Goal: Task Accomplishment & Management: Manage account settings

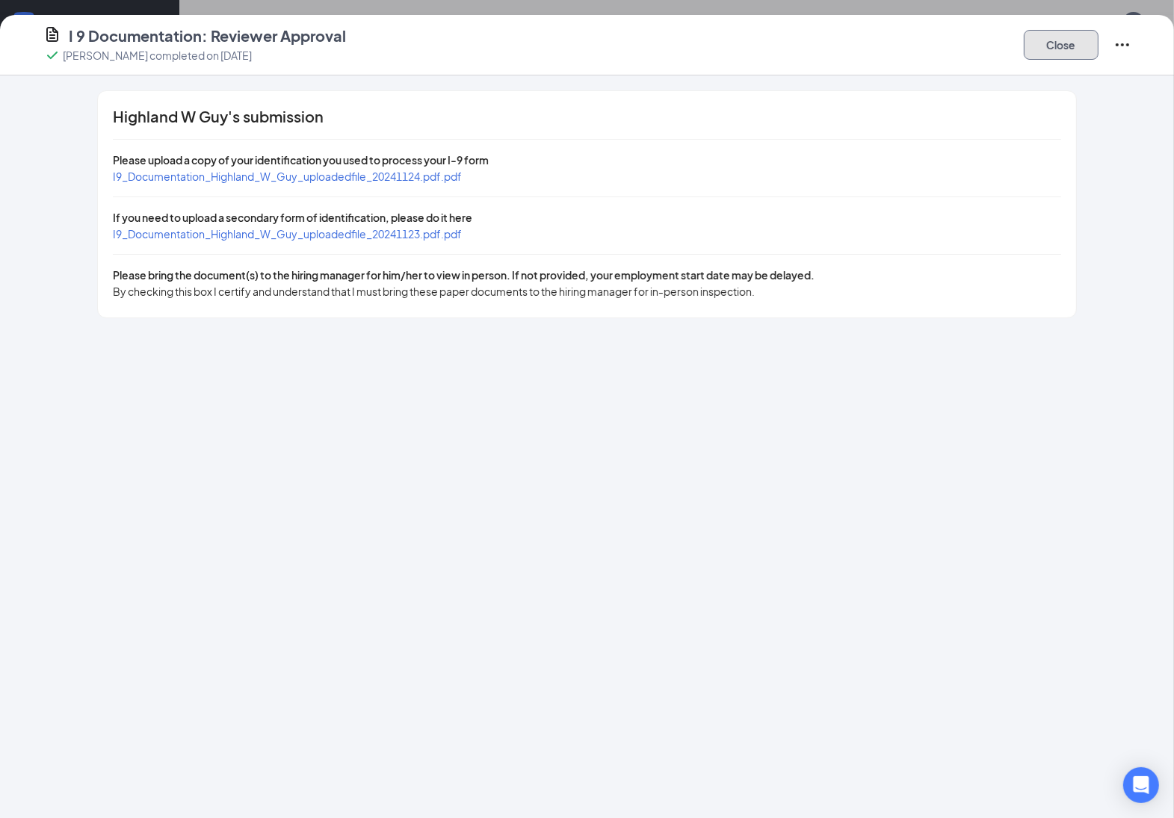
click at [1040, 46] on button "Close" at bounding box center [1061, 45] width 75 height 30
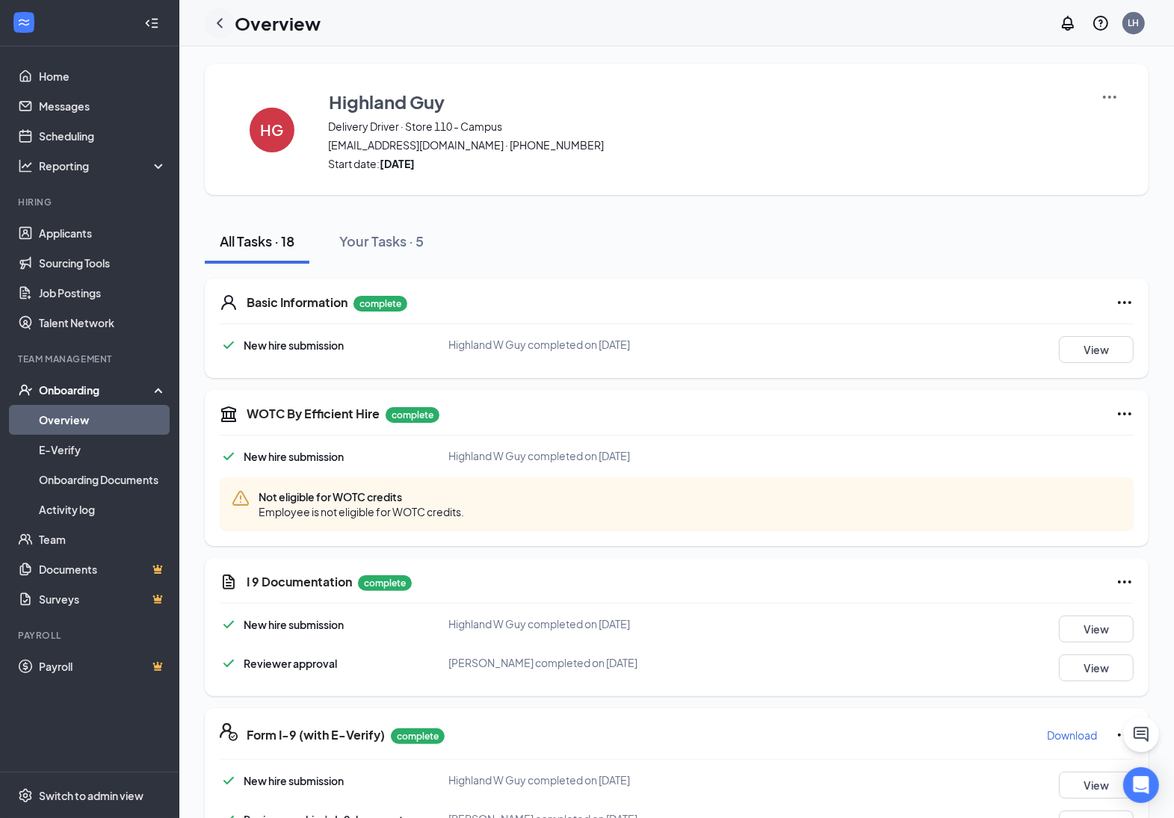
click at [220, 27] on icon "ChevronLeft" at bounding box center [220, 23] width 18 height 18
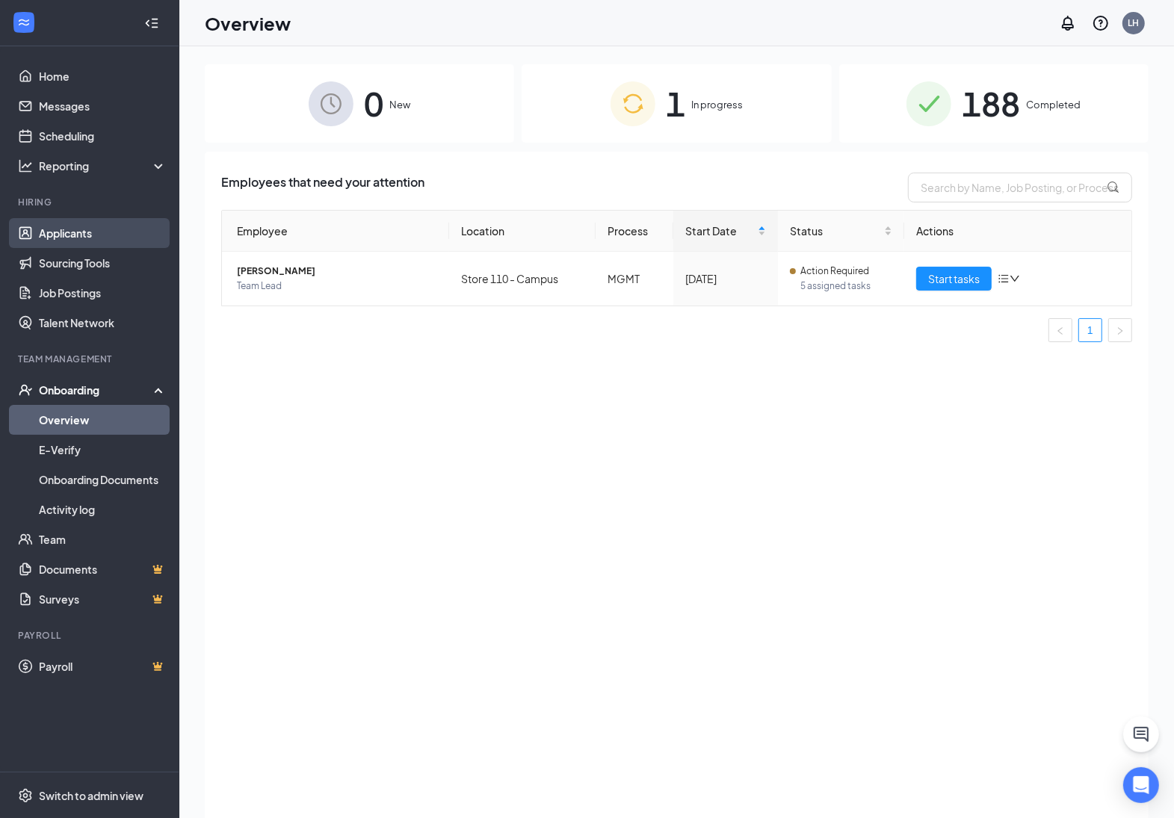
click at [90, 229] on link "Applicants" at bounding box center [103, 233] width 128 height 30
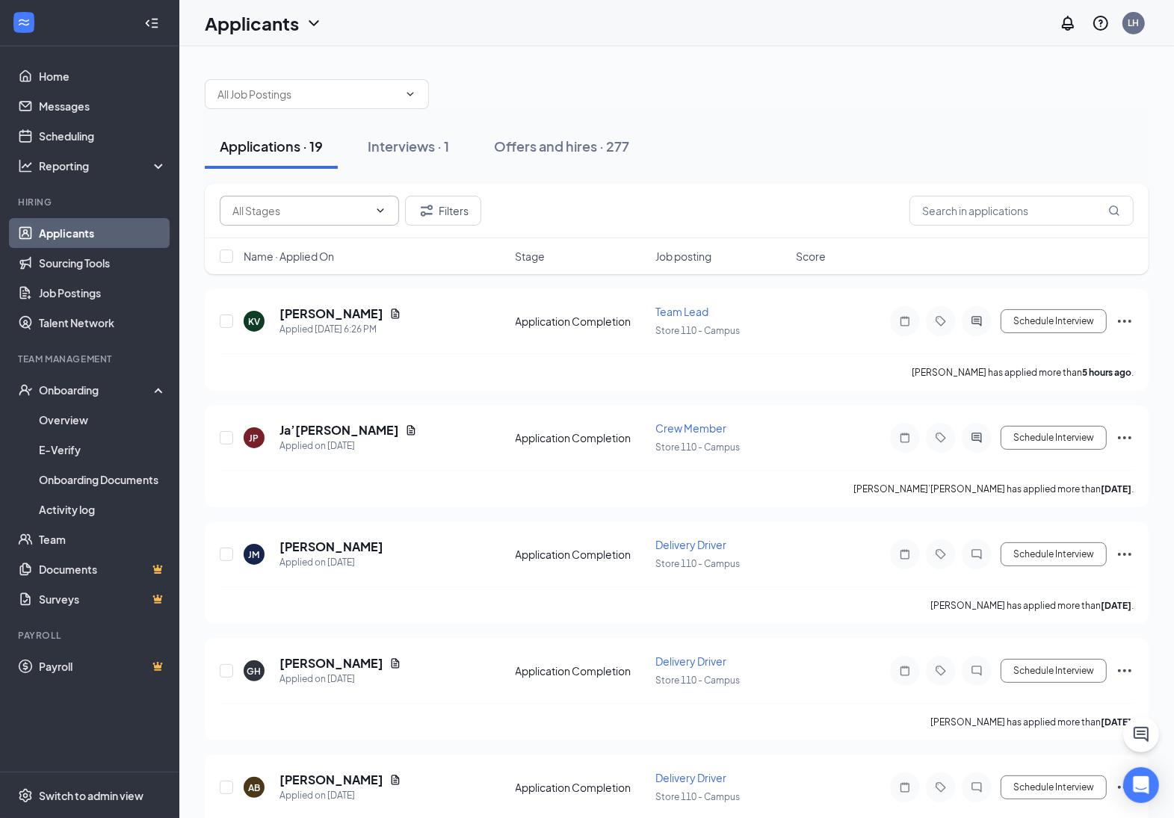
click at [374, 214] on span at bounding box center [378, 211] width 15 height 12
click at [454, 219] on button "Filters" at bounding box center [443, 211] width 76 height 30
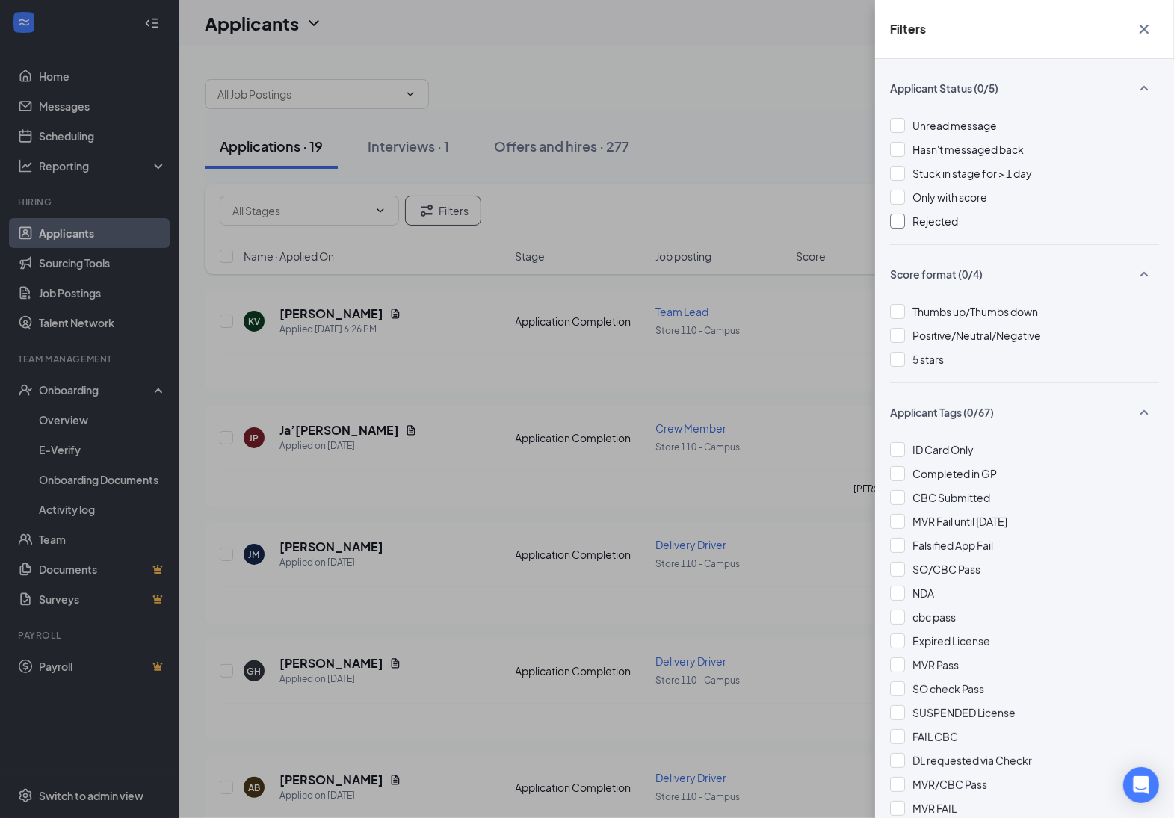
click at [895, 221] on div at bounding box center [897, 221] width 15 height 15
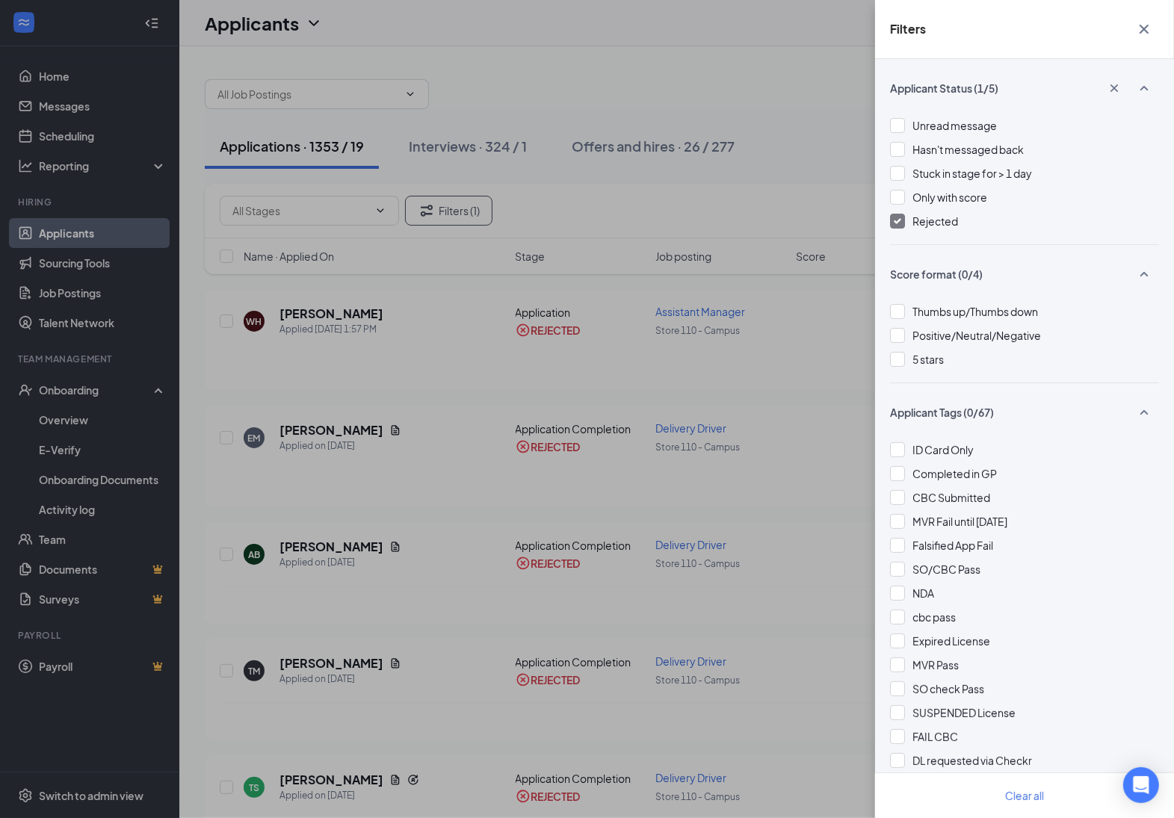
click at [842, 111] on div "Filters Applicant Status (1/5) Unread message Hasn't messaged back Stuck in sta…" at bounding box center [587, 409] width 1174 height 818
click at [1146, 28] on icon "Cross" at bounding box center [1144, 29] width 9 height 9
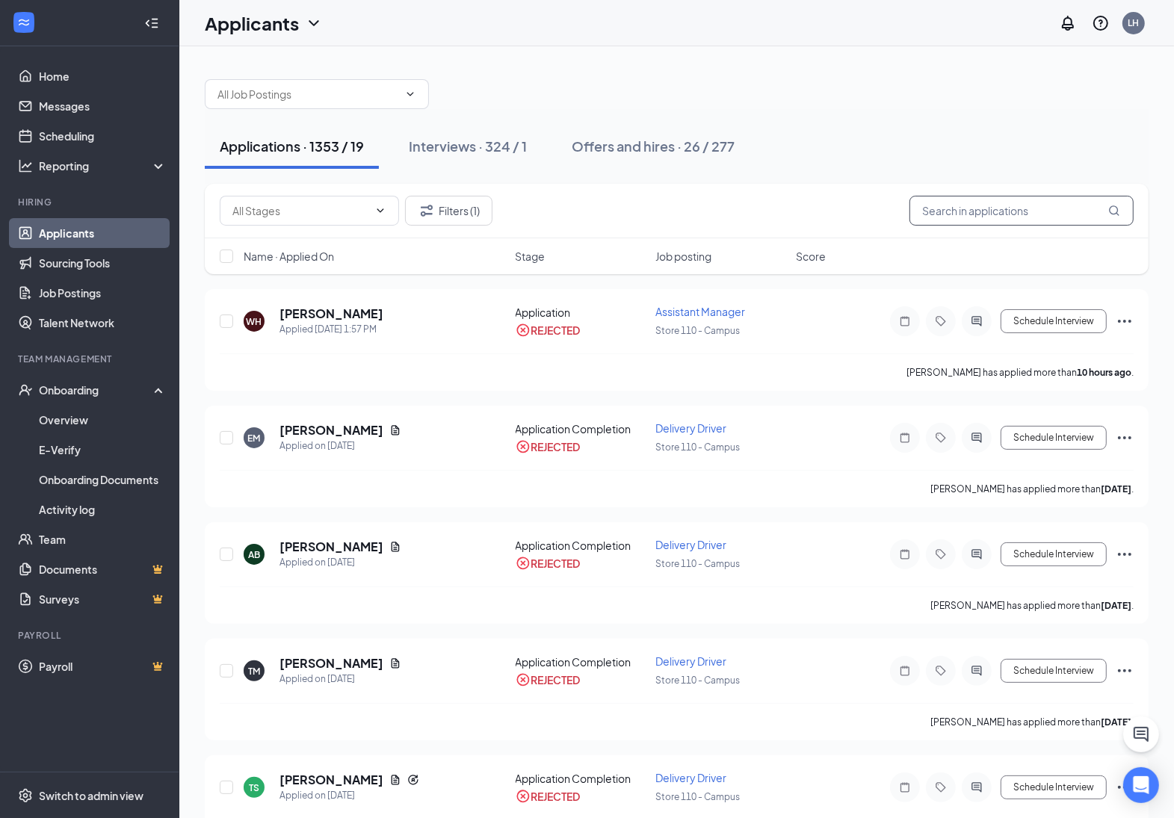
click at [1032, 213] on input "text" at bounding box center [1022, 211] width 224 height 30
type input "[PERSON_NAME]"
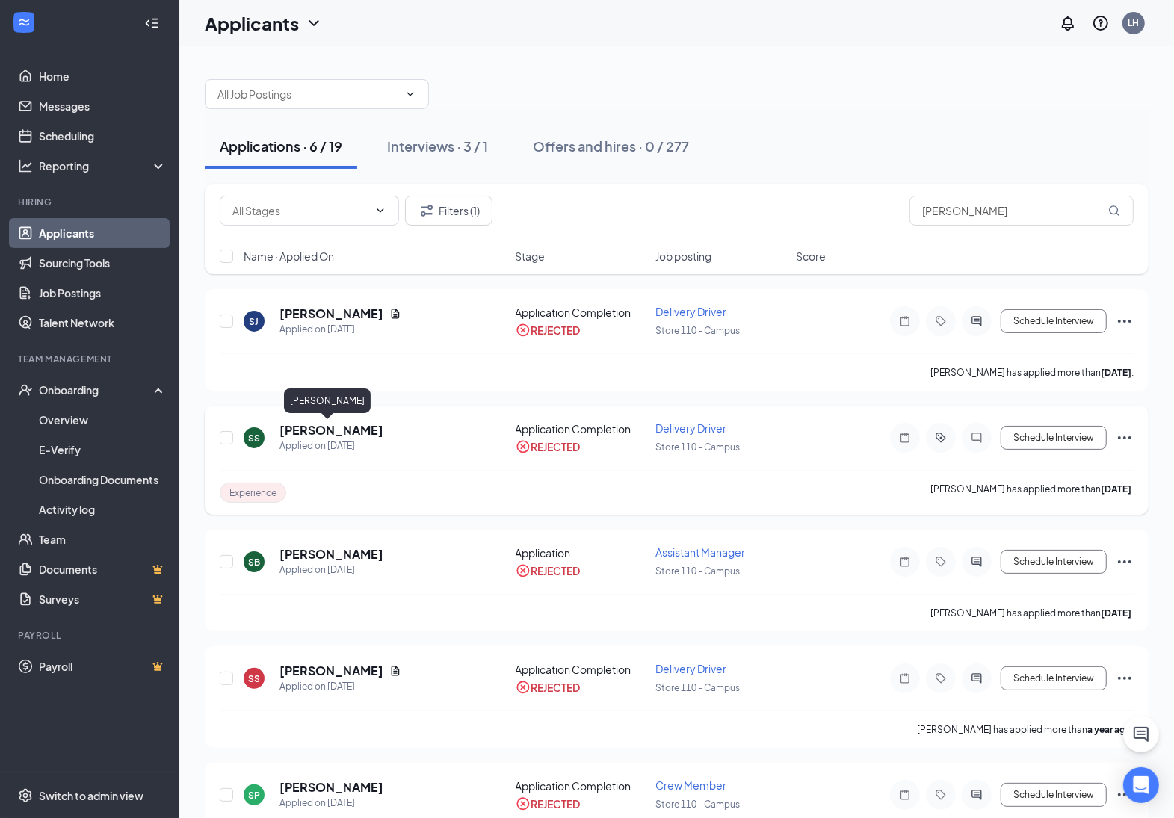
click at [315, 435] on h5 "[PERSON_NAME]" at bounding box center [332, 430] width 104 height 16
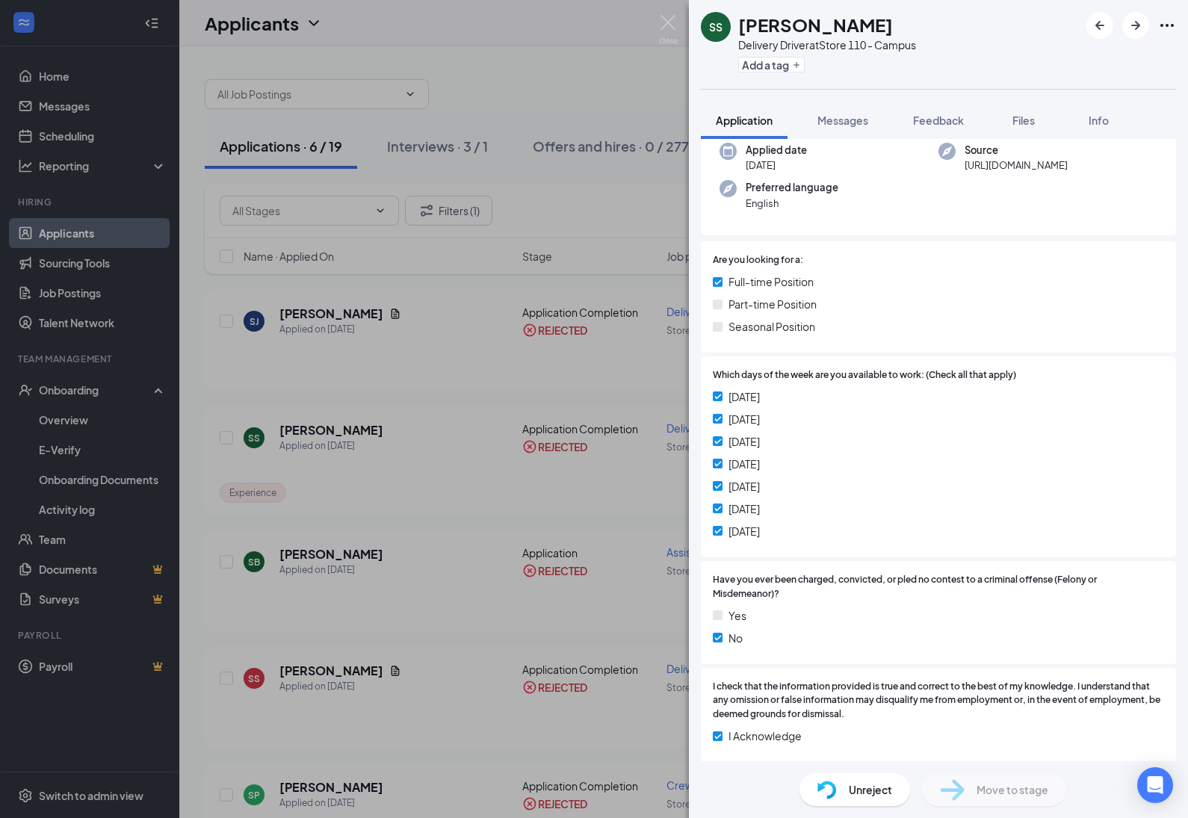
scroll to position [374, 0]
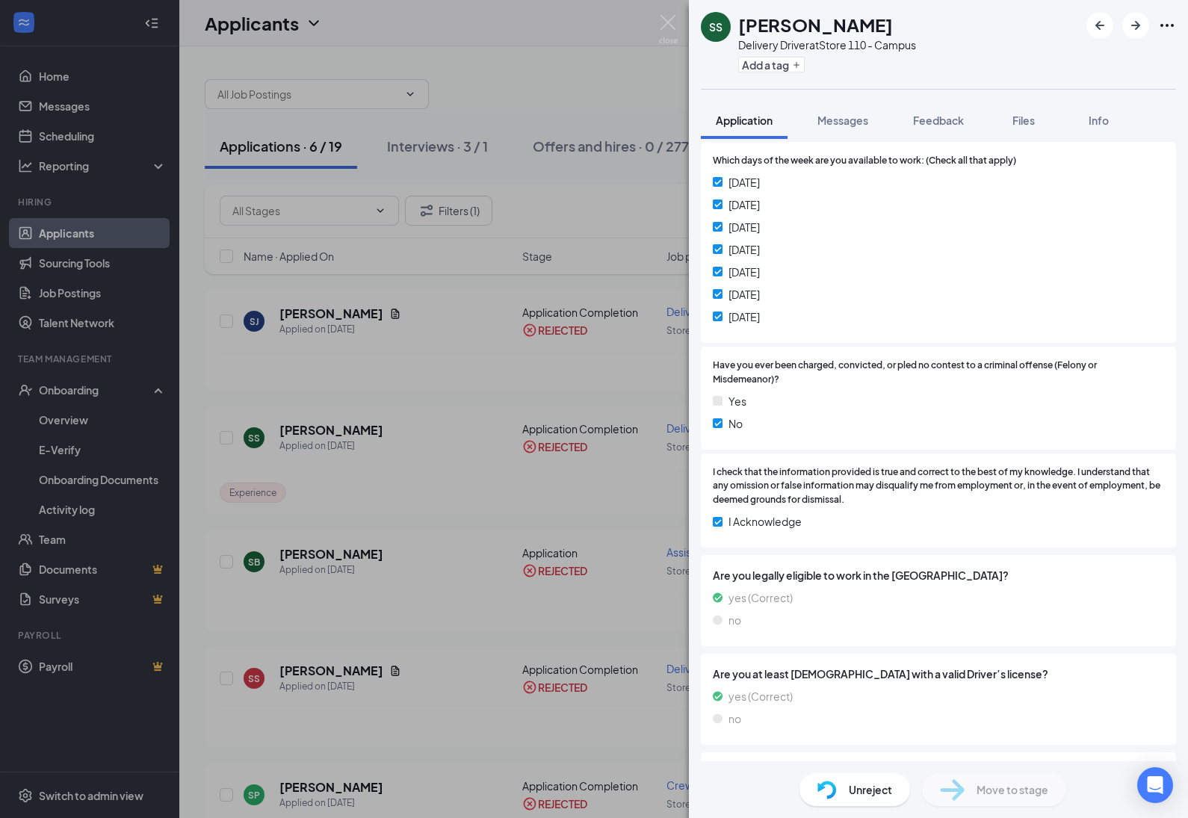
click at [867, 793] on span "Unreject" at bounding box center [870, 790] width 43 height 16
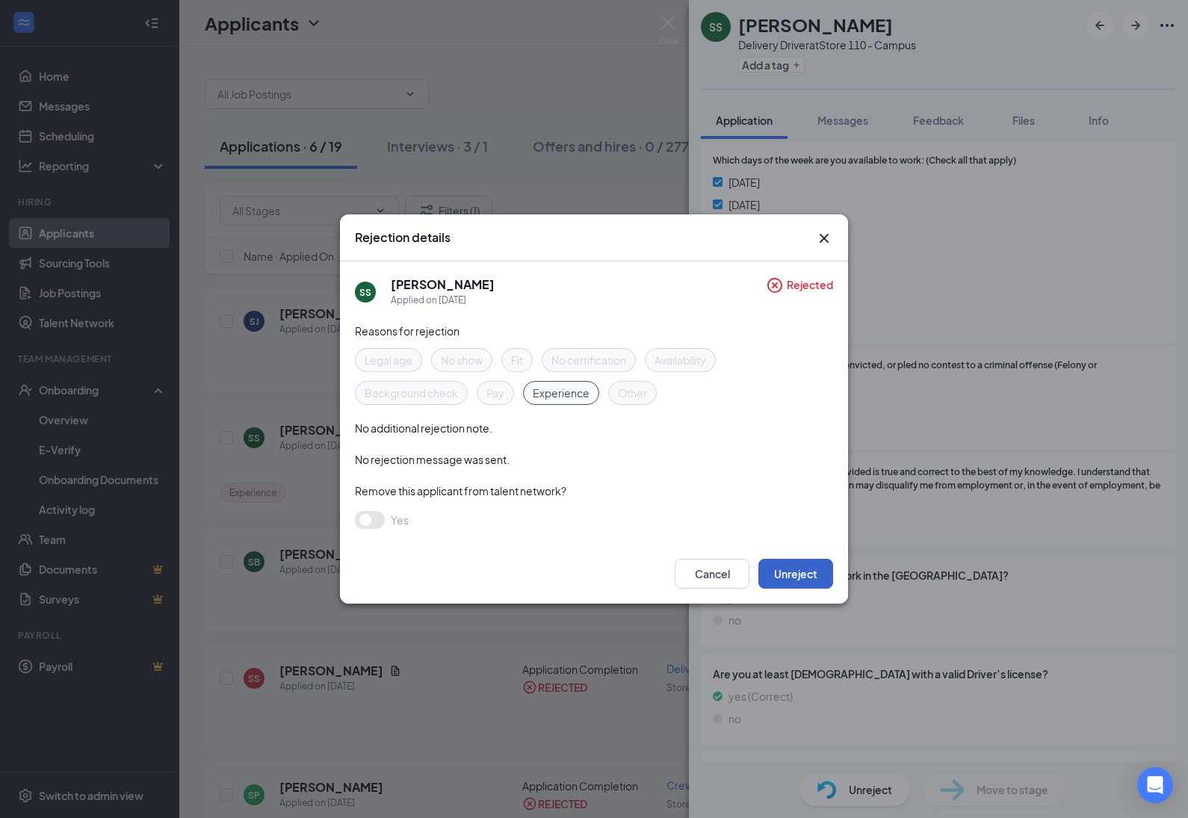
click at [789, 572] on button "Unreject" at bounding box center [796, 574] width 75 height 30
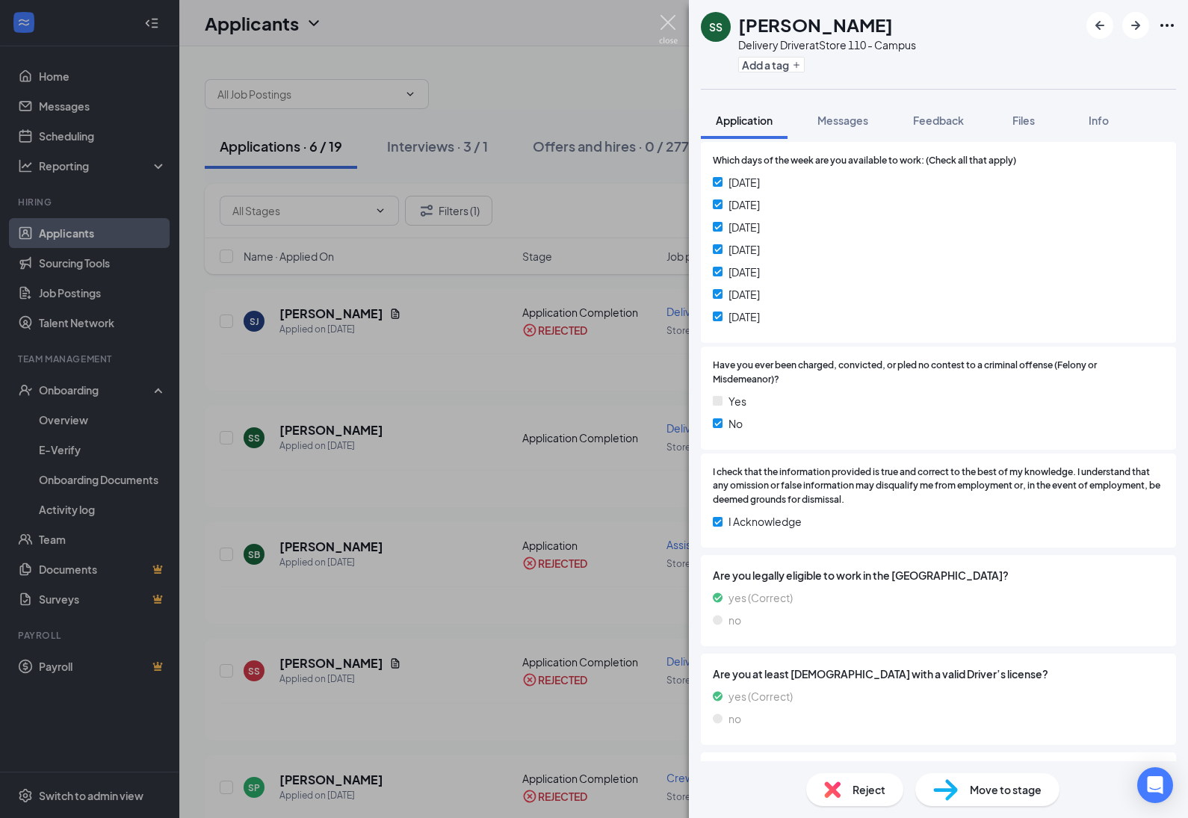
click at [667, 16] on img at bounding box center [668, 29] width 19 height 29
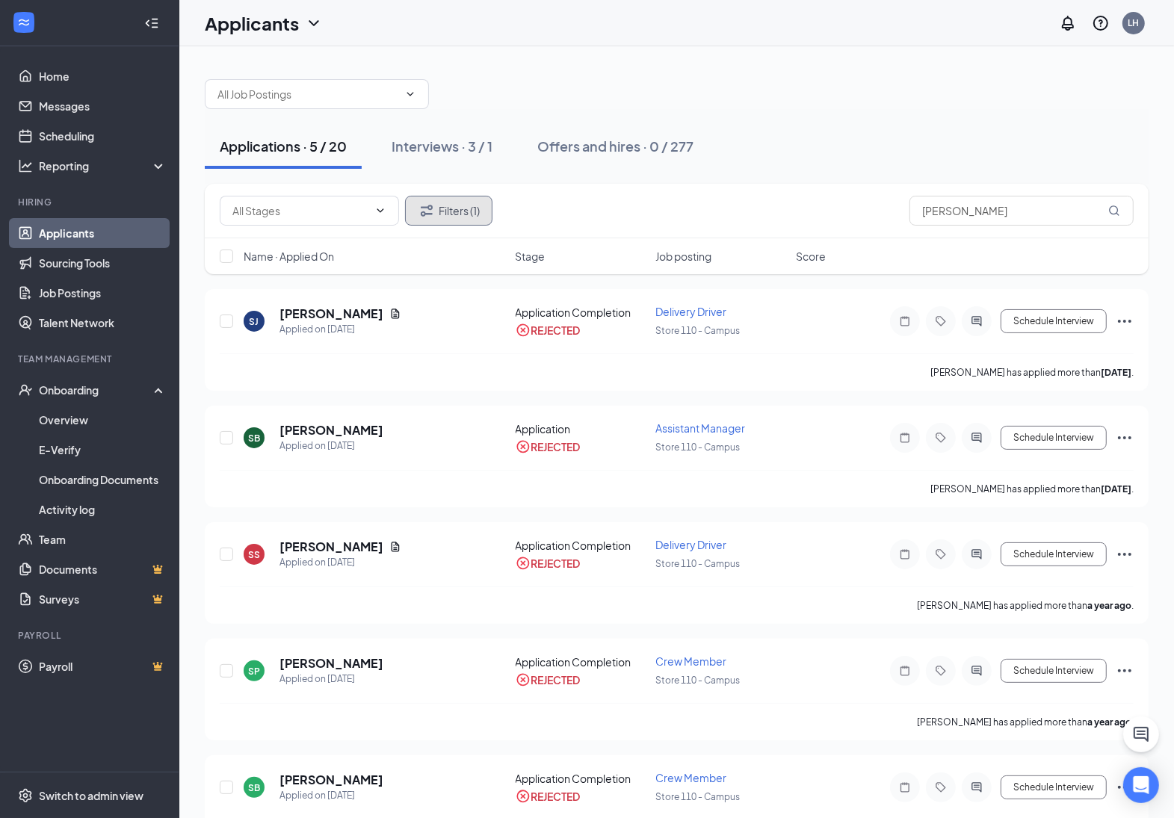
click at [422, 219] on icon "Filter" at bounding box center [427, 211] width 18 height 18
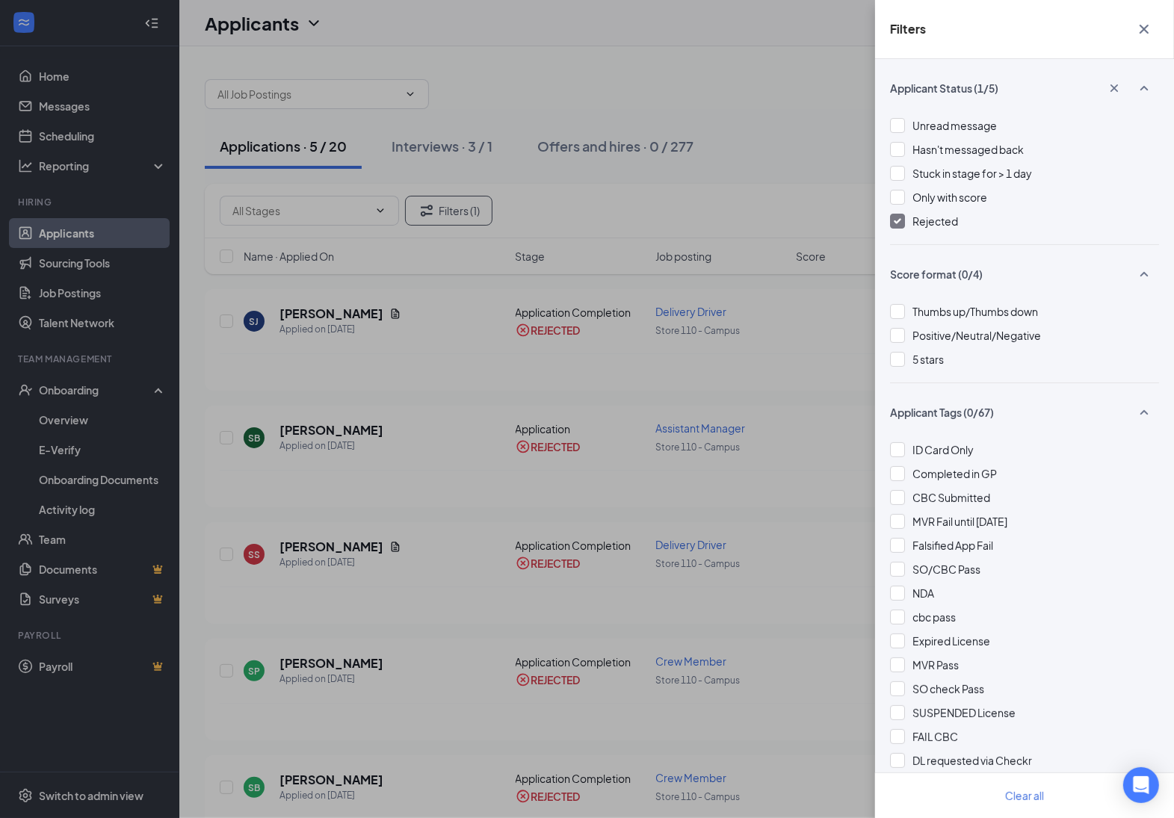
click at [895, 224] on img at bounding box center [897, 221] width 7 height 6
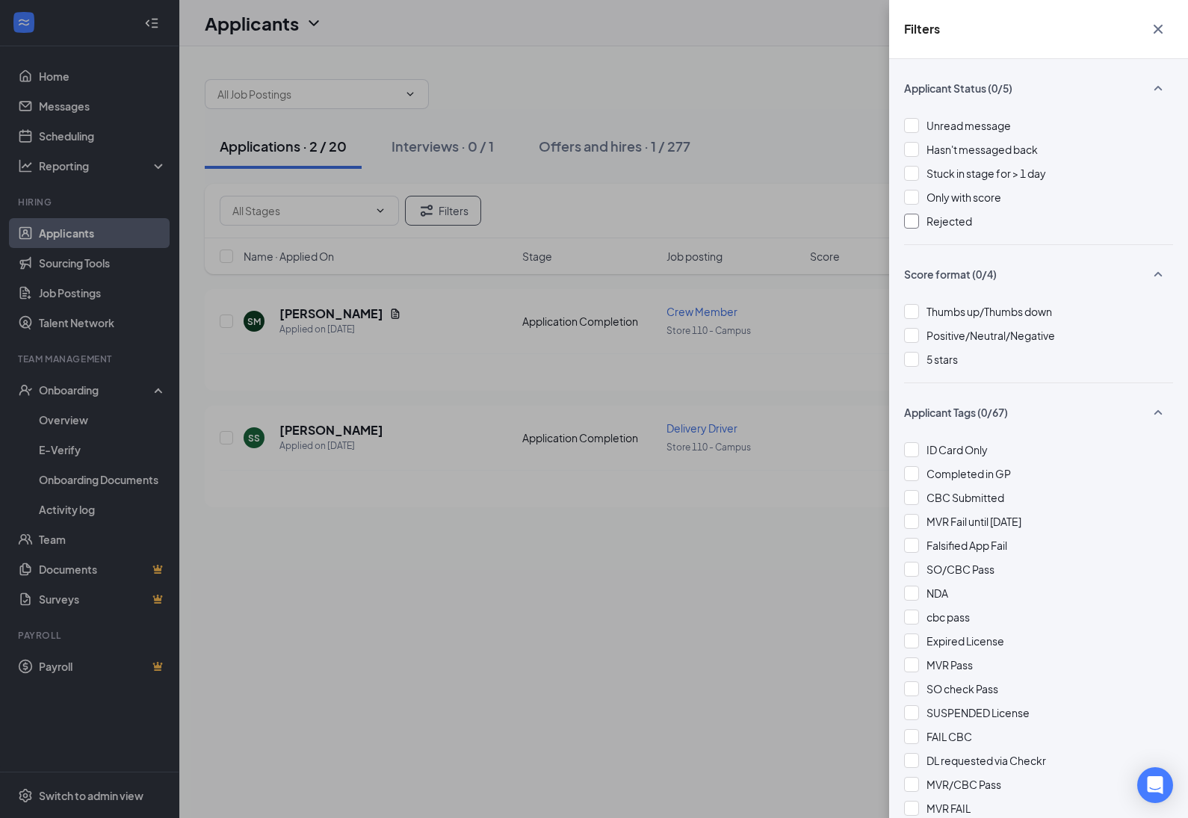
click at [467, 589] on div "Filters Applicant Status (0/5) Unread message Hasn't messaged back Stuck in sta…" at bounding box center [594, 409] width 1188 height 818
click at [1157, 27] on icon "Cross" at bounding box center [1158, 29] width 18 height 18
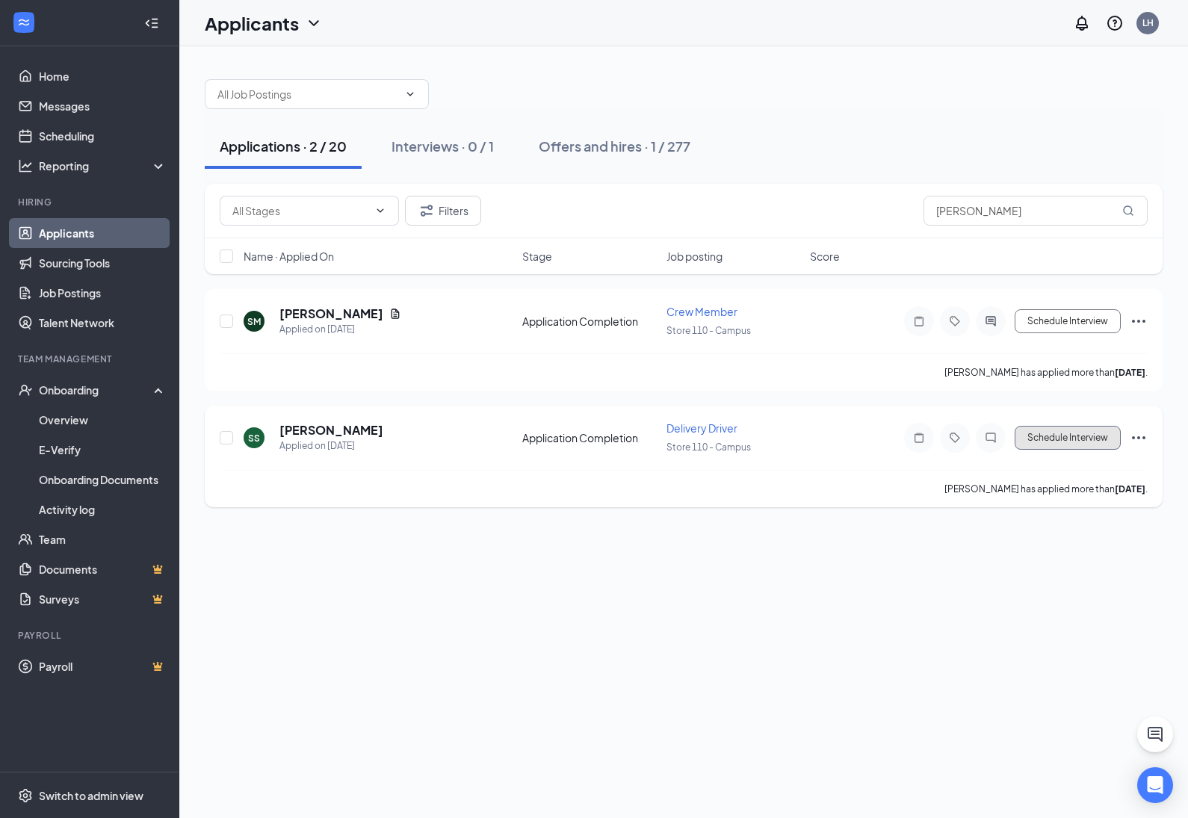
click at [1080, 439] on button "Schedule Interview" at bounding box center [1068, 438] width 106 height 24
type input "Onsite Interview (next stage)"
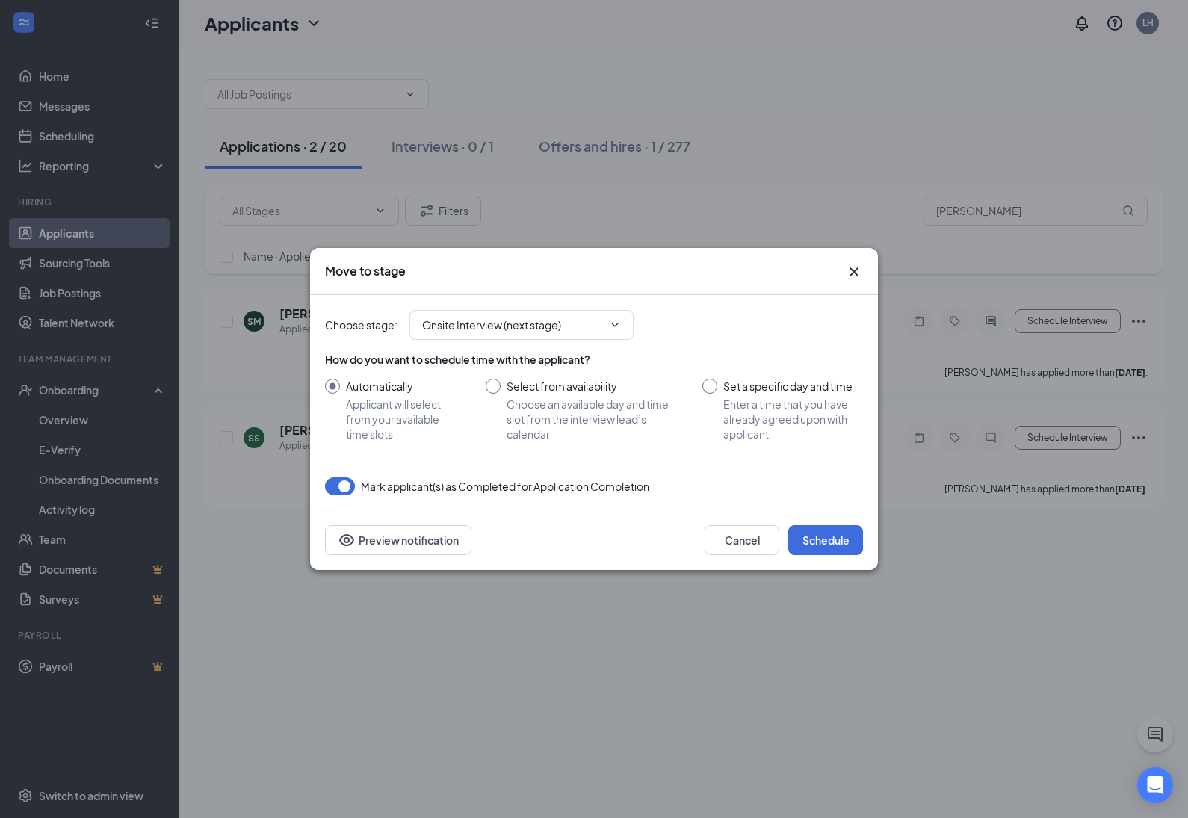
click at [859, 266] on icon "Cross" at bounding box center [854, 272] width 18 height 18
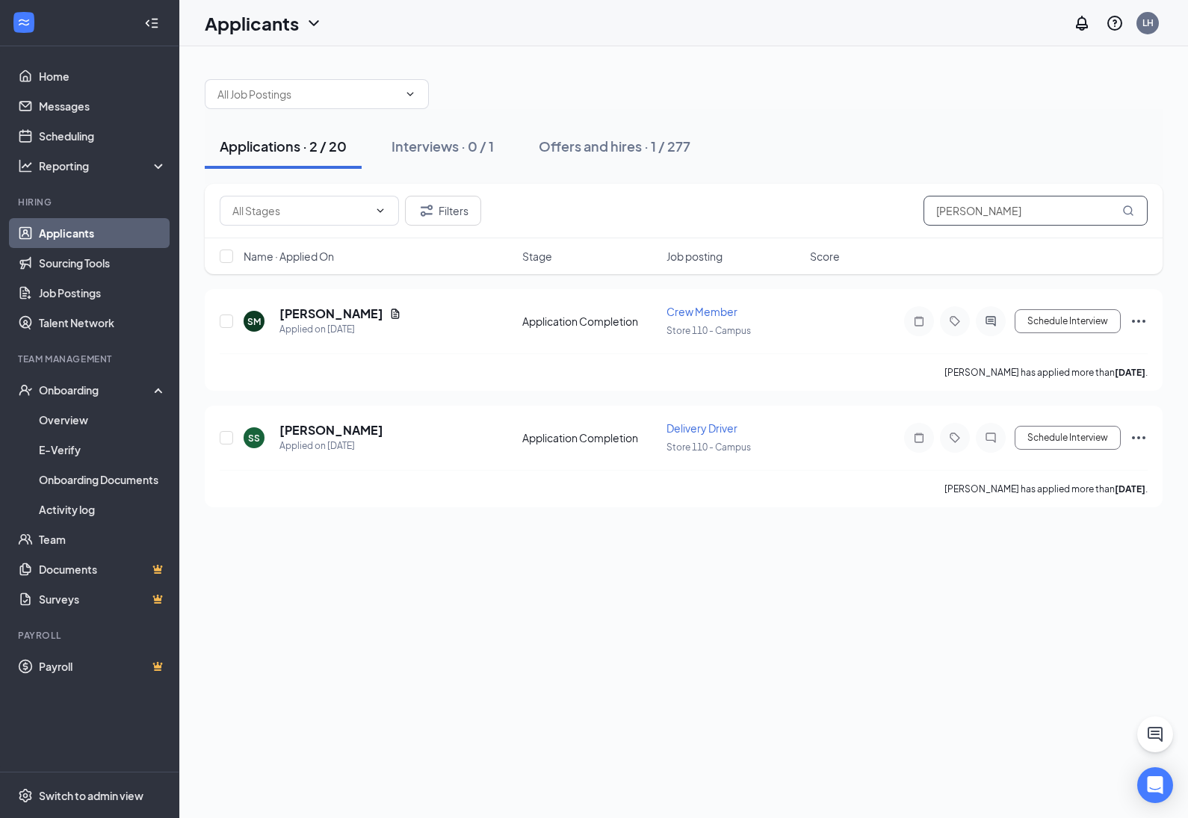
drag, startPoint x: 1028, startPoint y: 199, endPoint x: 919, endPoint y: 207, distance: 109.4
click at [919, 207] on div "Filters [PERSON_NAME]" at bounding box center [684, 211] width 928 height 30
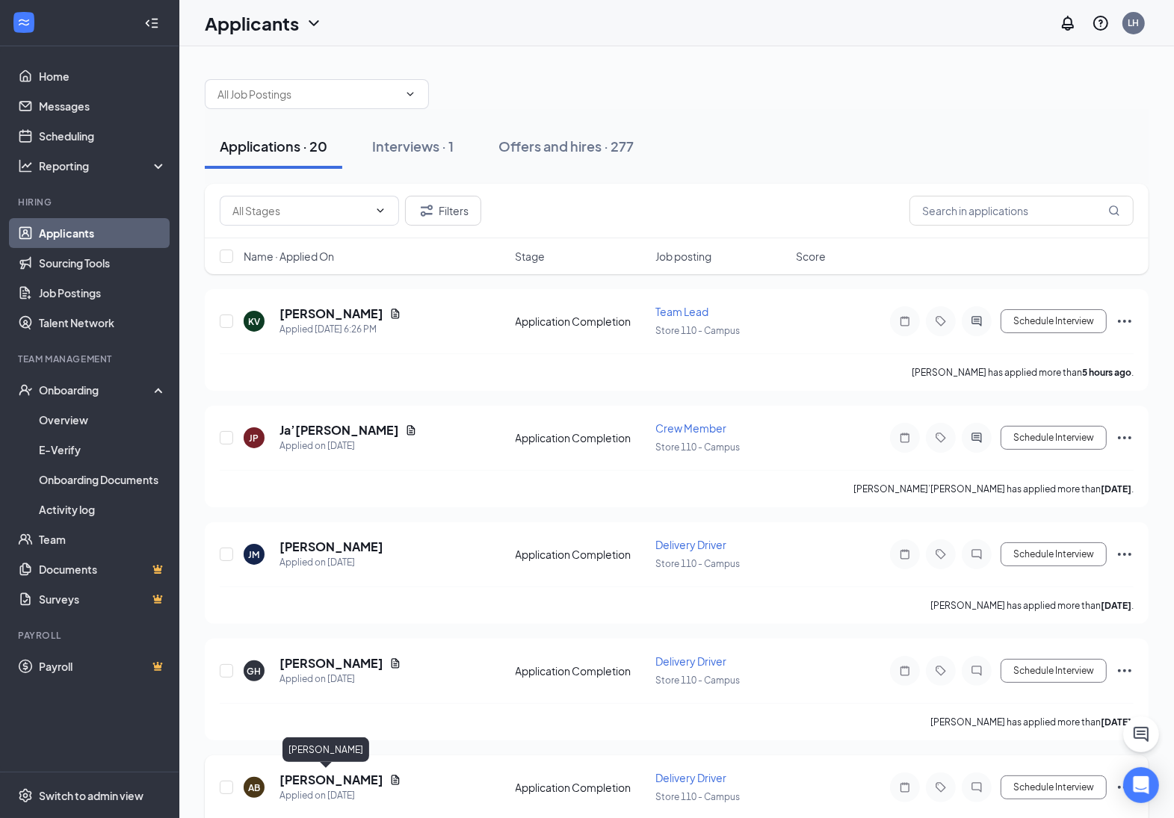
click at [311, 777] on h5 "[PERSON_NAME]" at bounding box center [332, 780] width 104 height 16
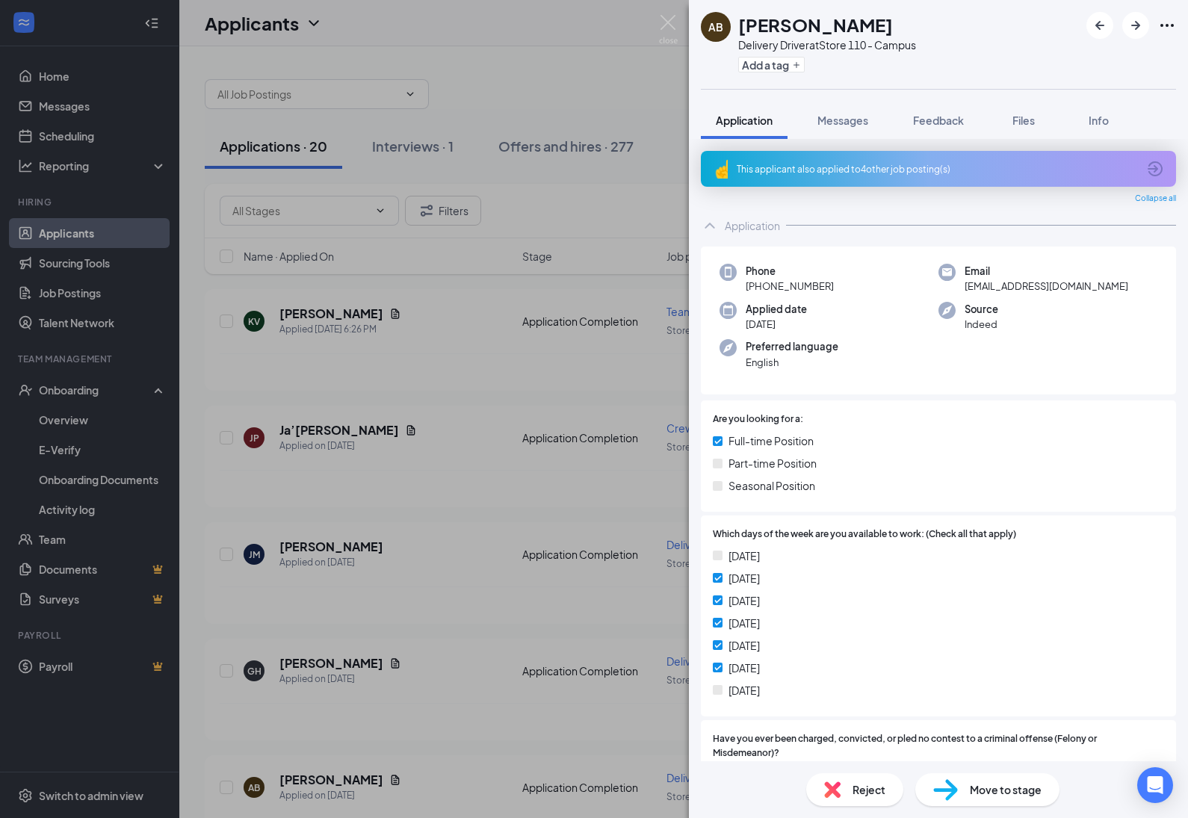
click at [853, 785] on span "Reject" at bounding box center [869, 790] width 33 height 16
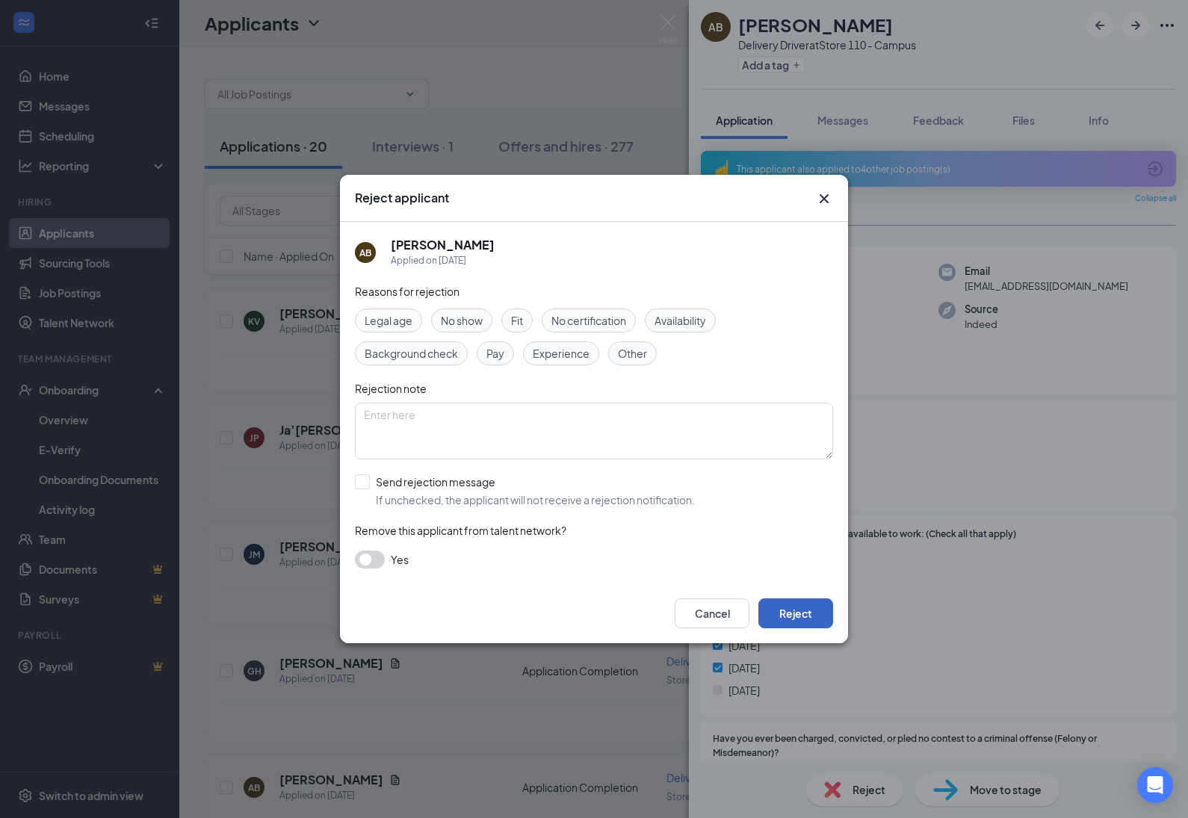
click at [819, 619] on button "Reject" at bounding box center [796, 614] width 75 height 30
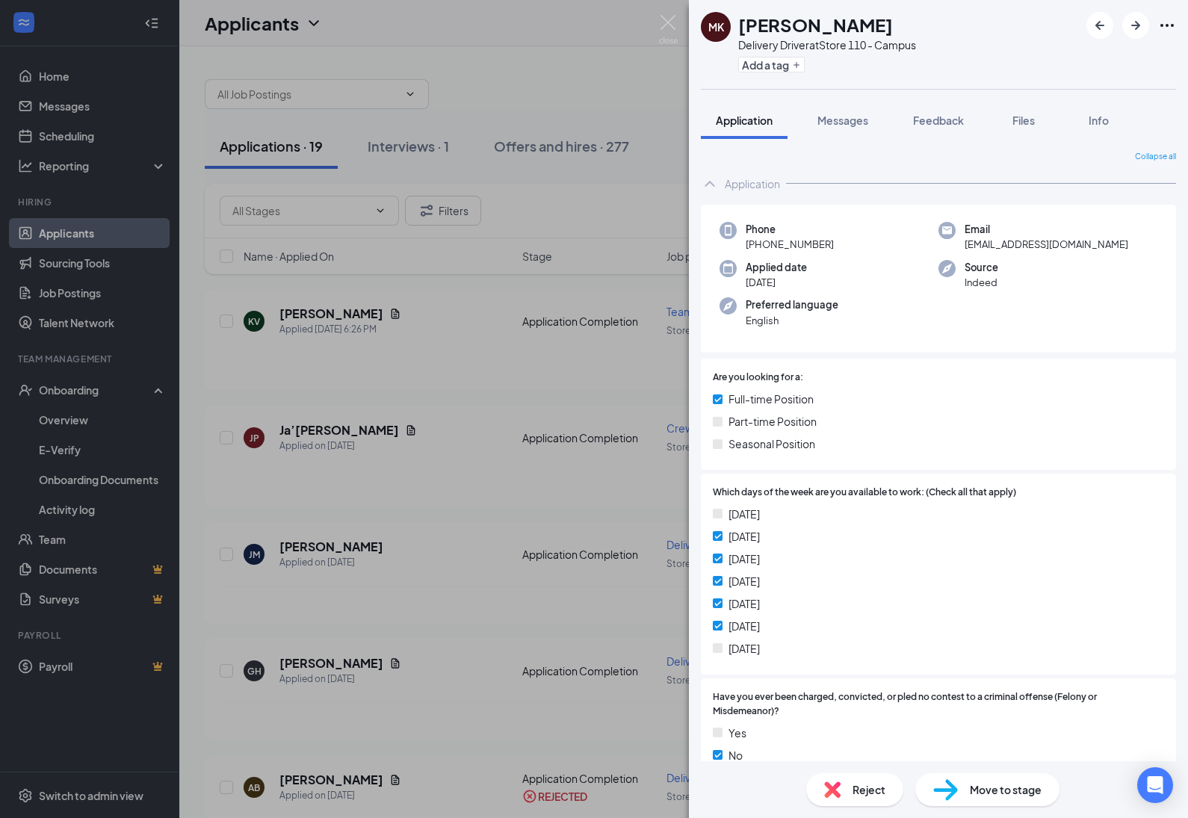
click at [851, 785] on div "Reject" at bounding box center [854, 790] width 97 height 33
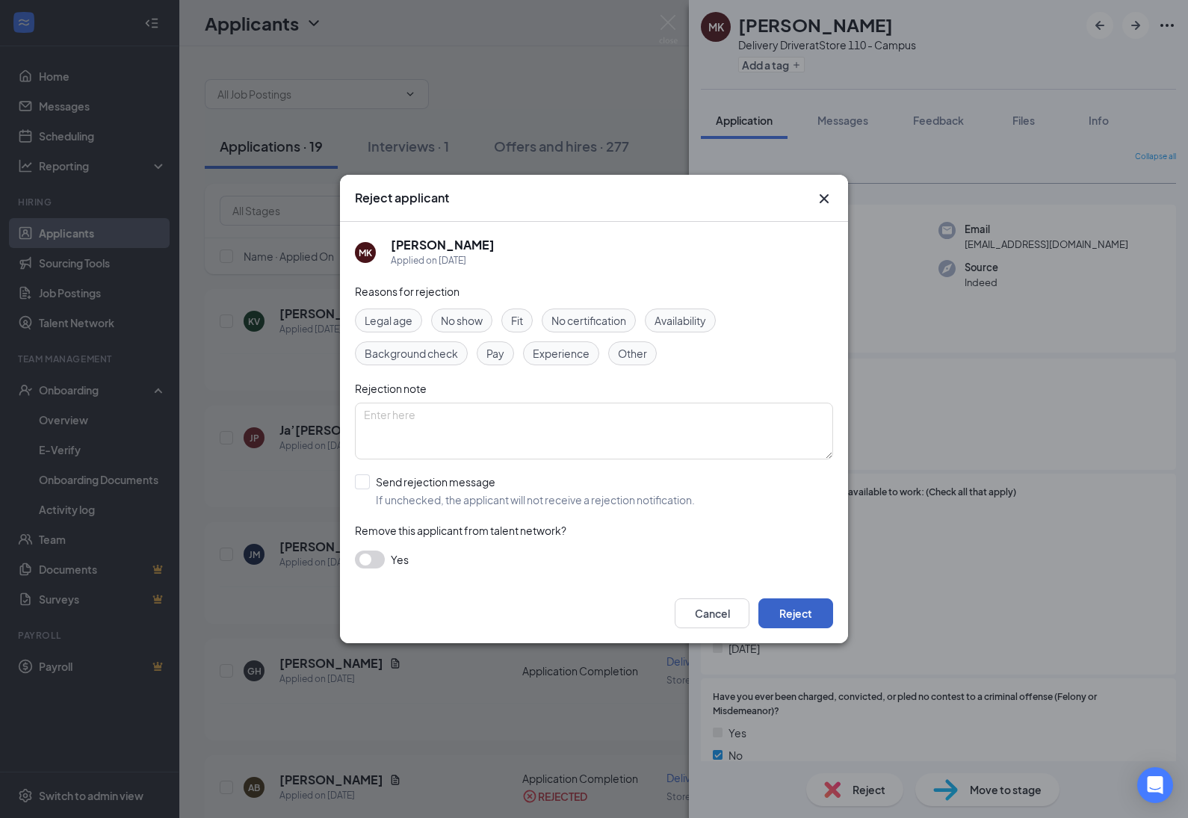
click at [809, 610] on button "Reject" at bounding box center [796, 614] width 75 height 30
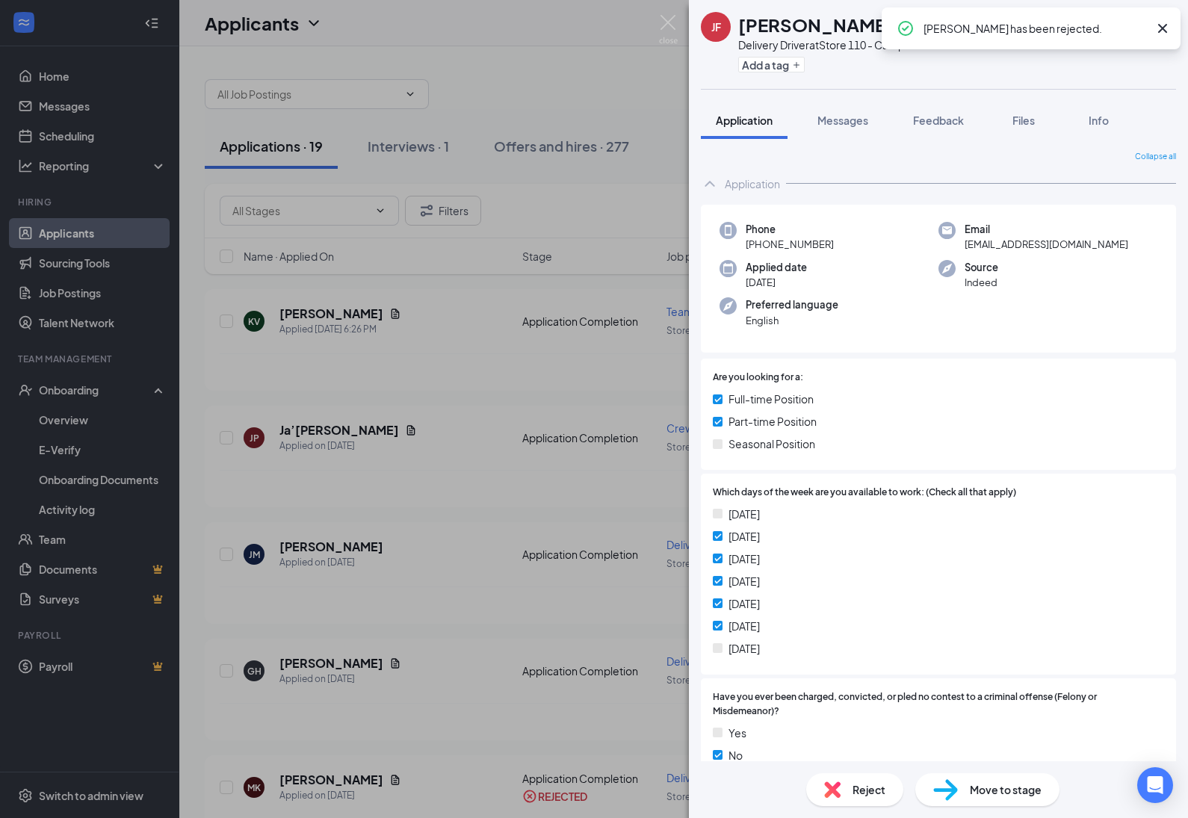
click at [851, 791] on div "Reject" at bounding box center [854, 790] width 97 height 33
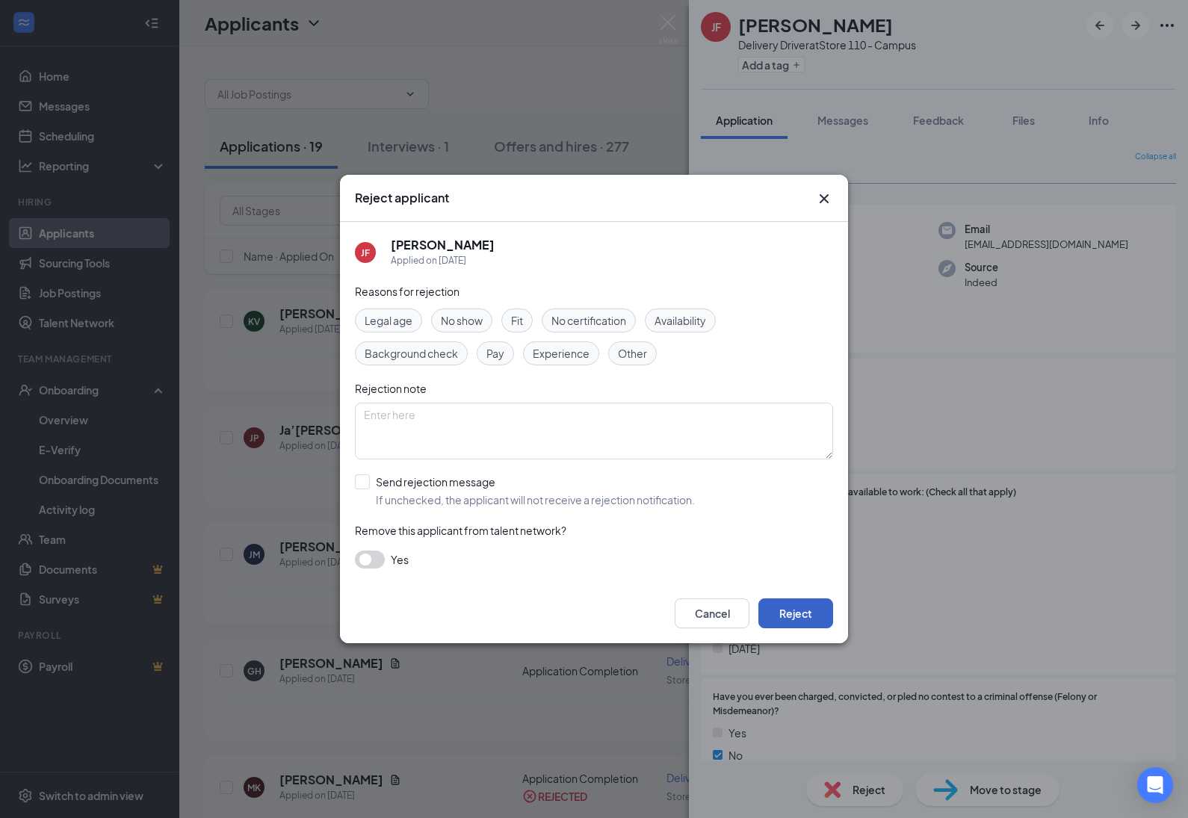
click at [782, 617] on button "Reject" at bounding box center [796, 614] width 75 height 30
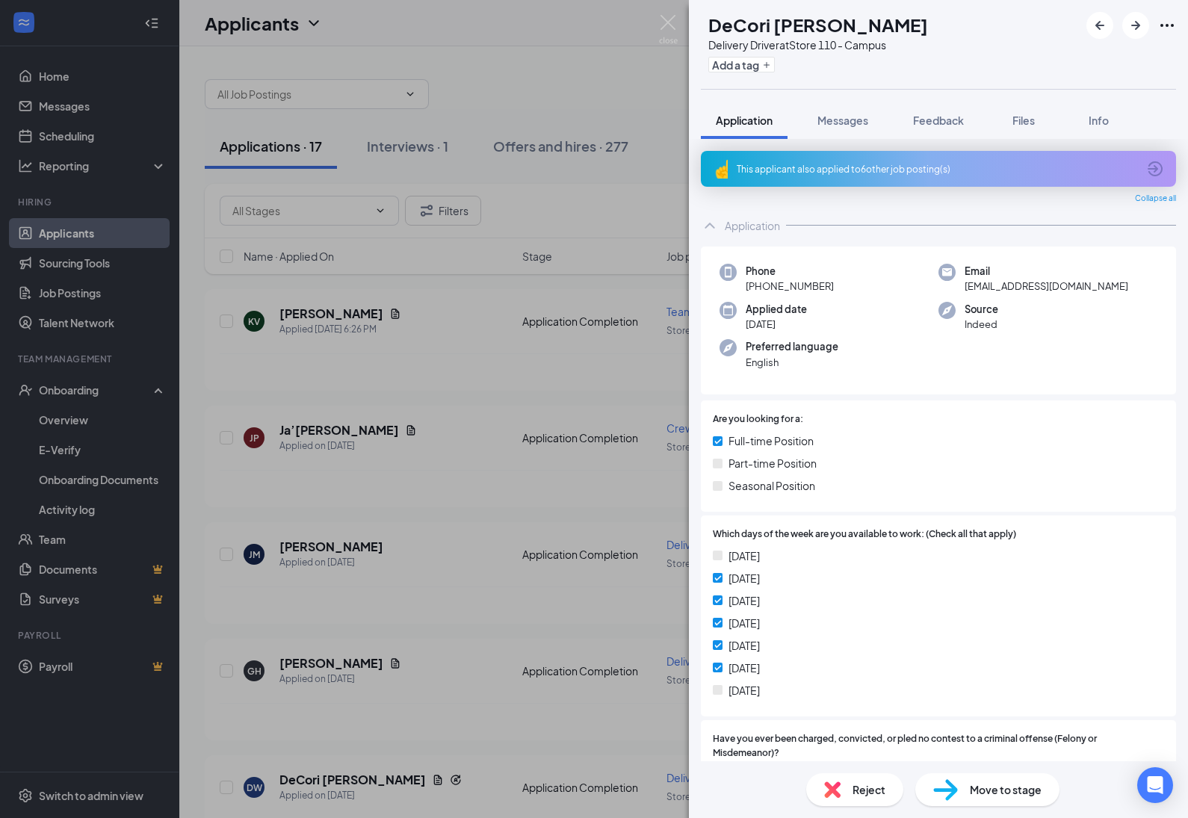
click at [850, 796] on div "Reject" at bounding box center [854, 790] width 97 height 33
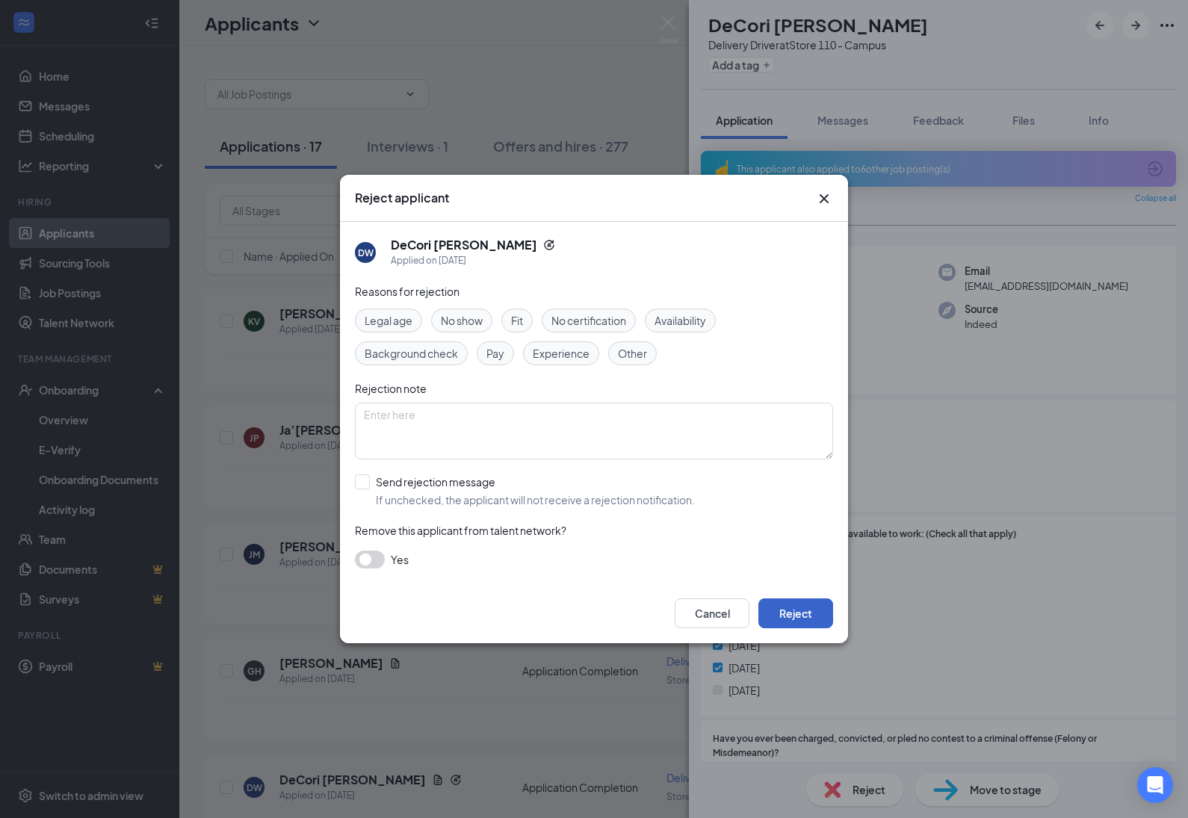
click at [793, 621] on button "Reject" at bounding box center [796, 614] width 75 height 30
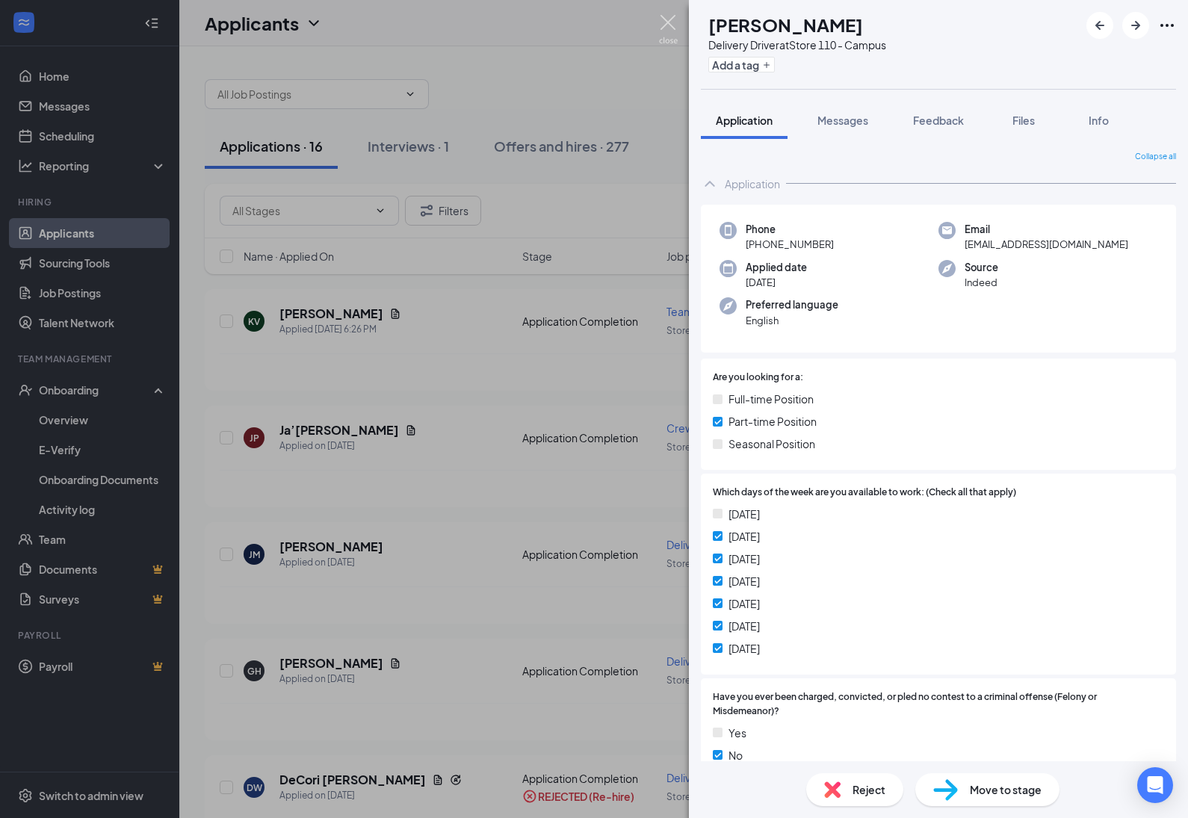
click at [666, 17] on img at bounding box center [668, 29] width 19 height 29
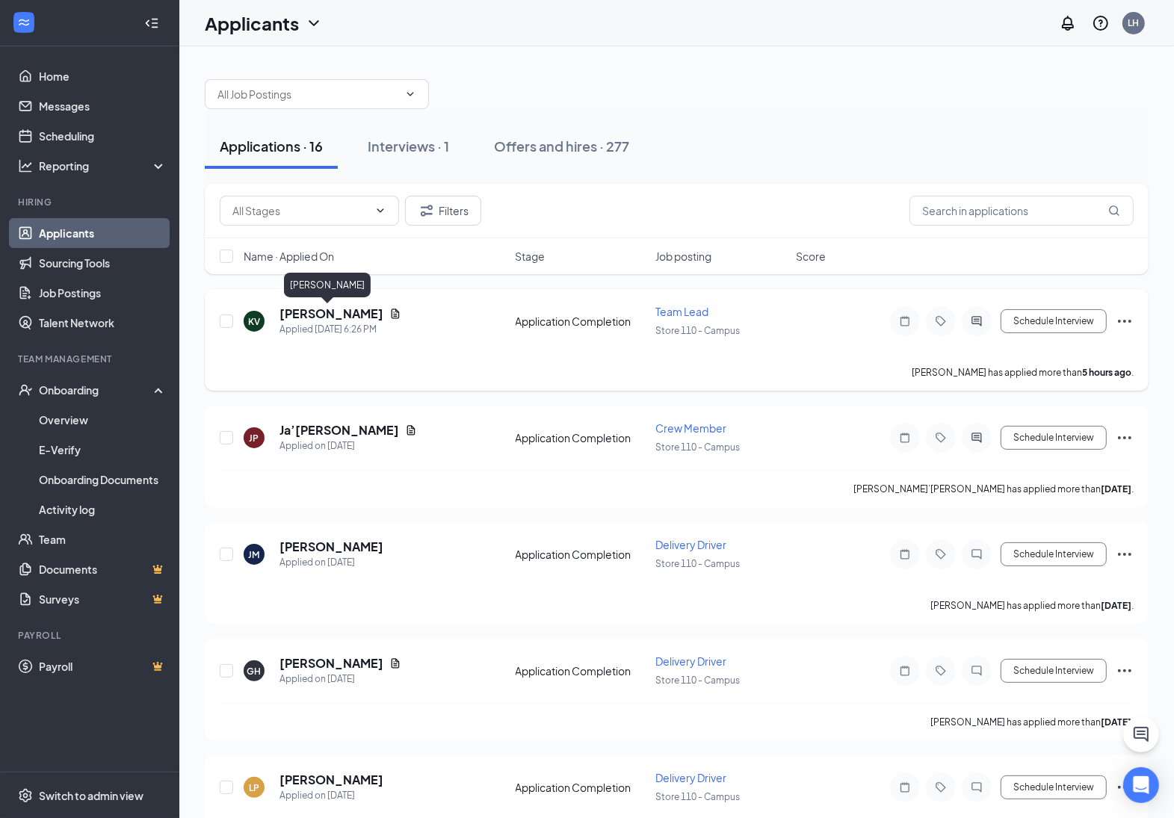
click at [327, 312] on h5 "[PERSON_NAME]" at bounding box center [332, 314] width 104 height 16
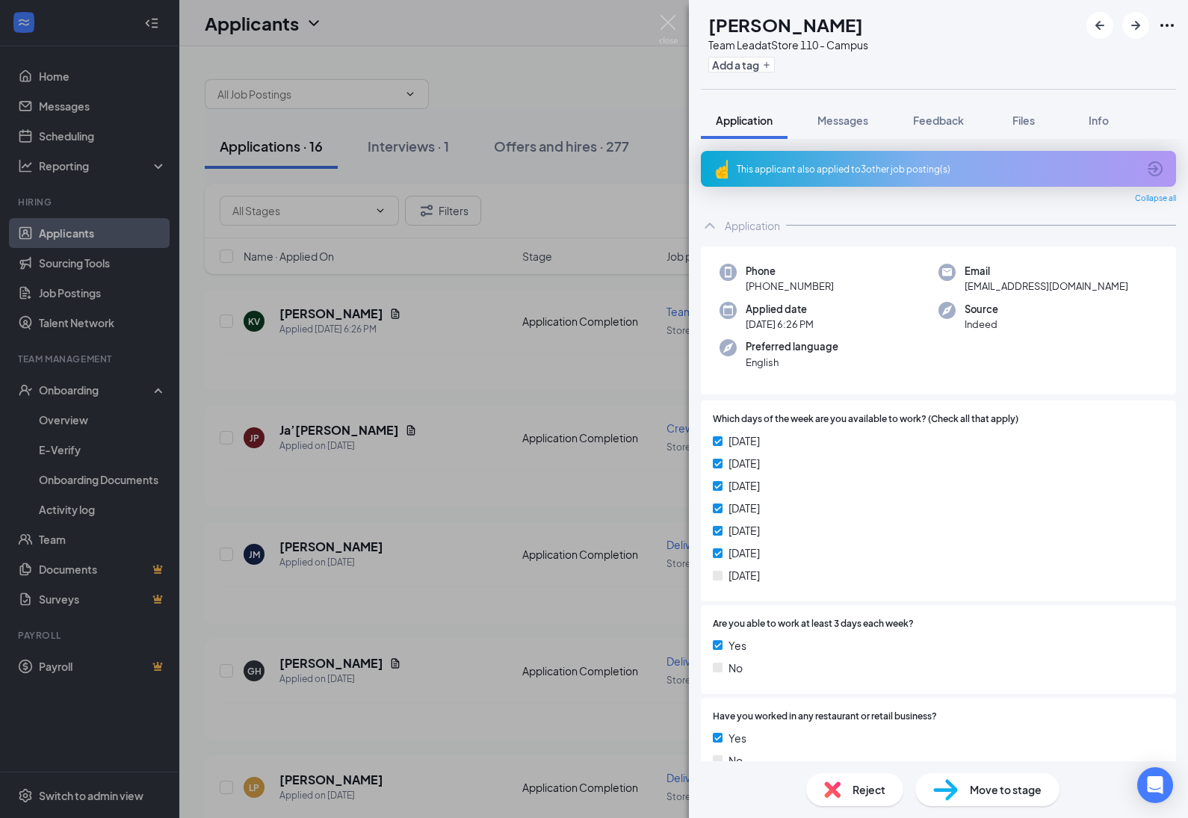
click at [869, 806] on div "Reject" at bounding box center [854, 790] width 97 height 33
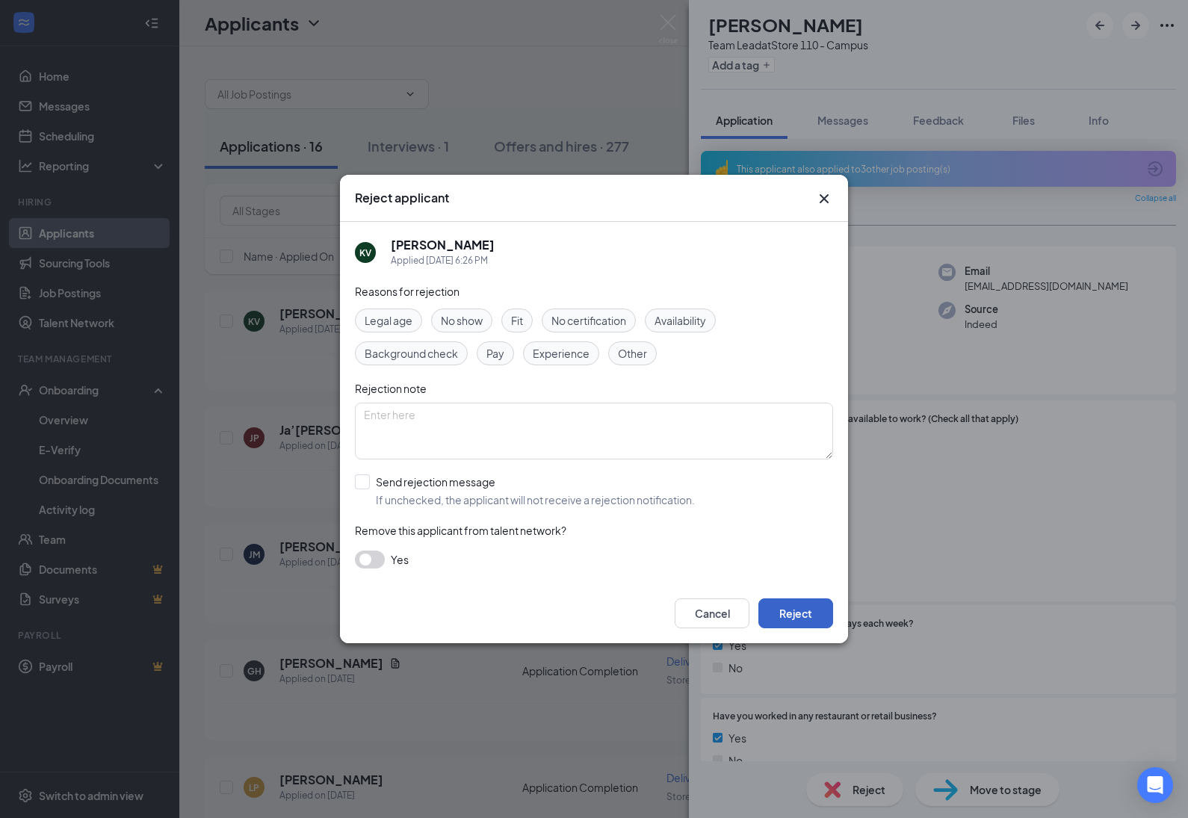
click at [797, 614] on button "Reject" at bounding box center [796, 614] width 75 height 30
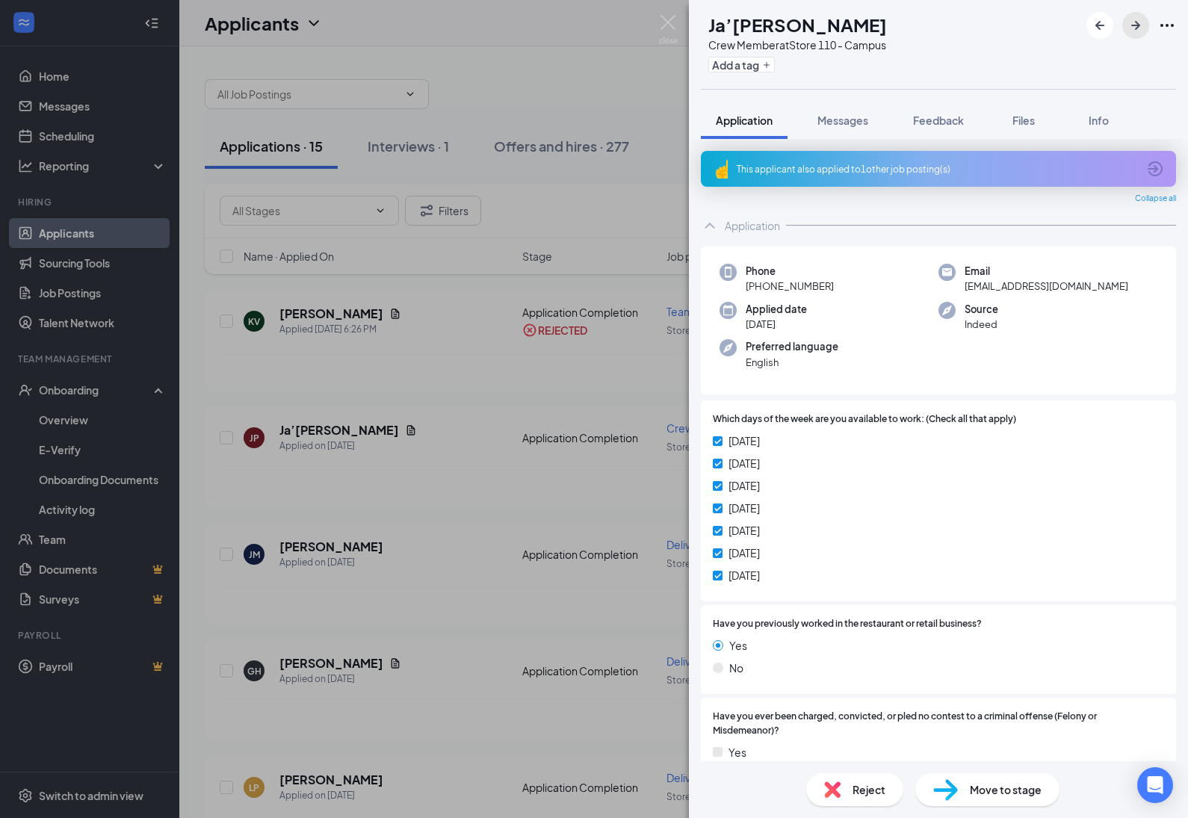
click at [1127, 27] on button "button" at bounding box center [1136, 25] width 27 height 27
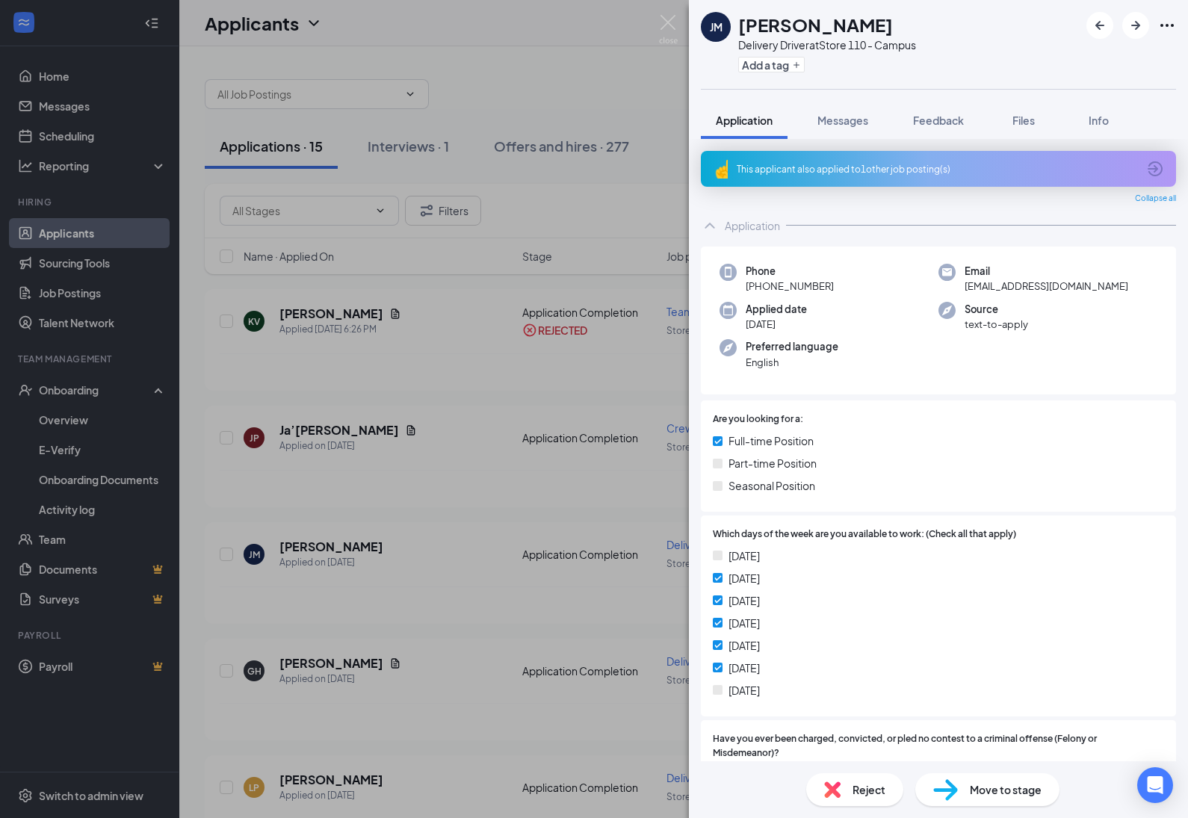
click at [853, 797] on div "Reject" at bounding box center [854, 790] width 97 height 33
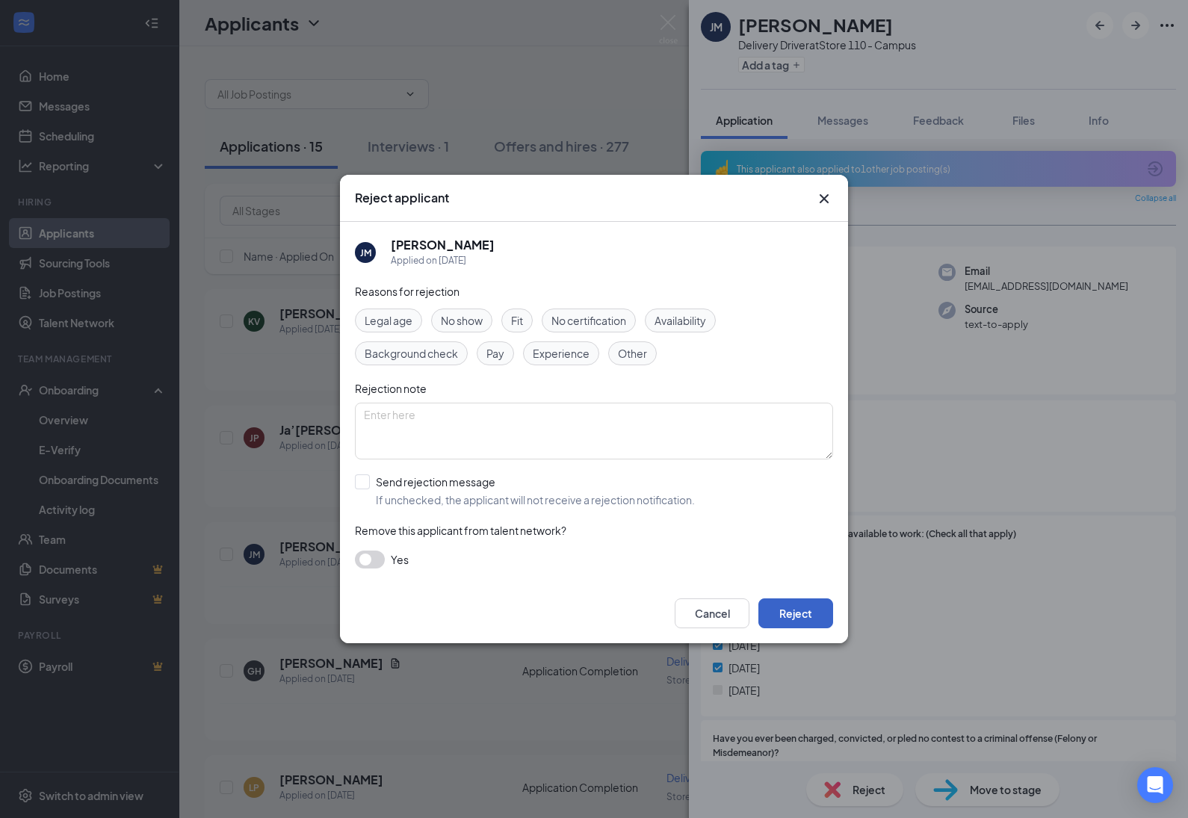
click at [816, 617] on button "Reject" at bounding box center [796, 614] width 75 height 30
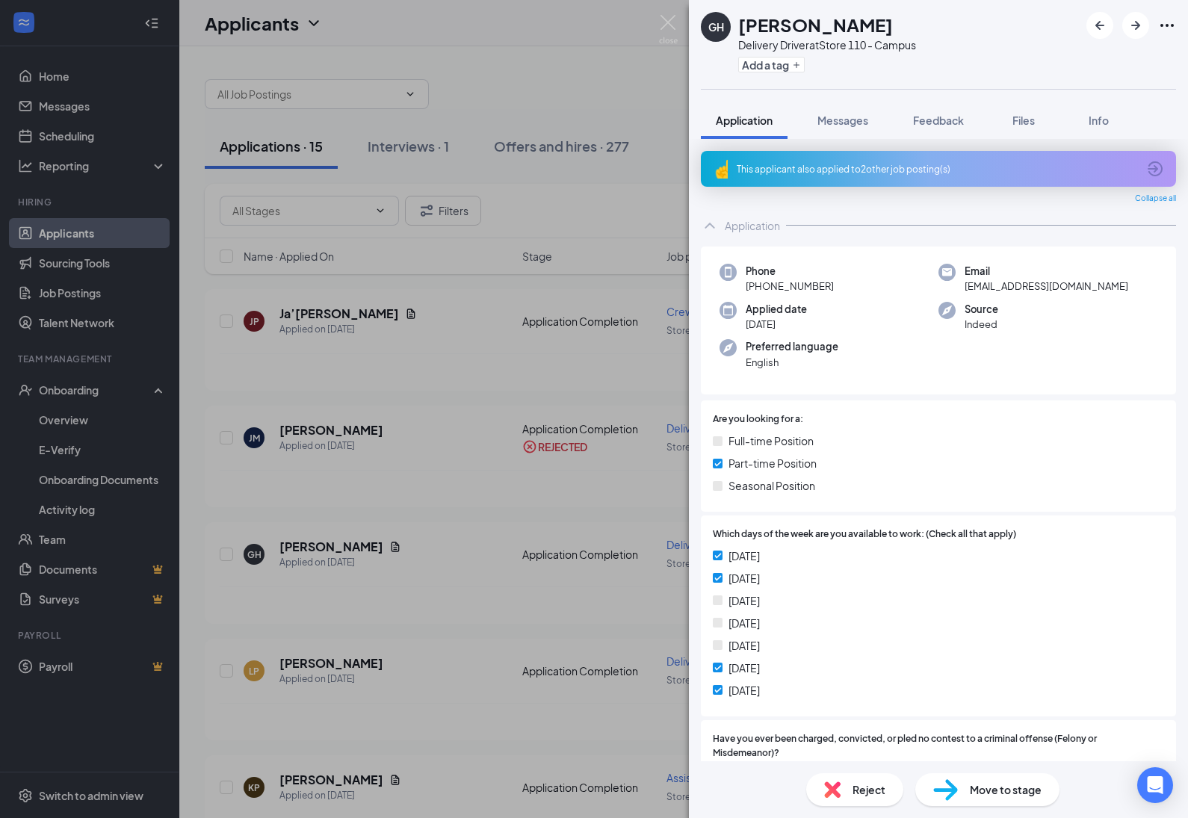
click at [868, 788] on span "Reject" at bounding box center [869, 790] width 33 height 16
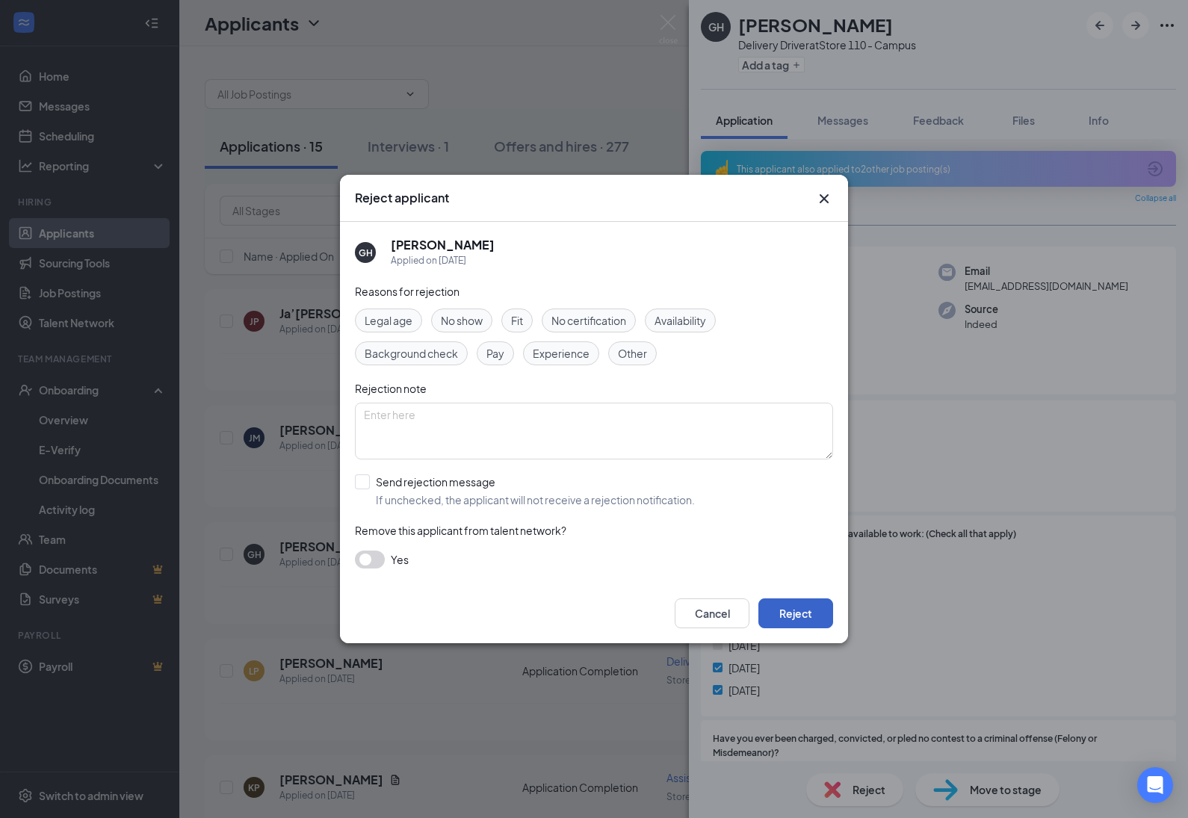
click at [790, 614] on button "Reject" at bounding box center [796, 614] width 75 height 30
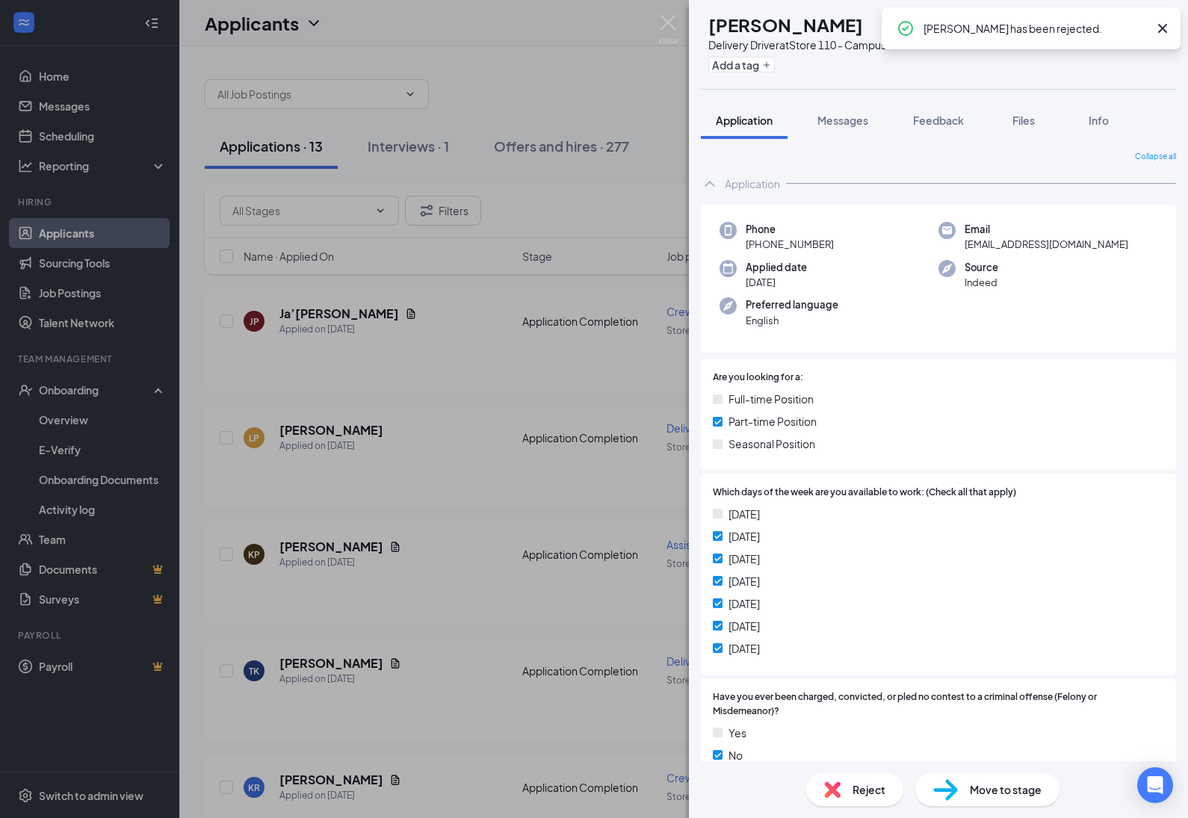
click at [1166, 25] on icon "Cross" at bounding box center [1162, 28] width 9 height 9
click at [1142, 24] on icon "ArrowRight" at bounding box center [1136, 25] width 18 height 18
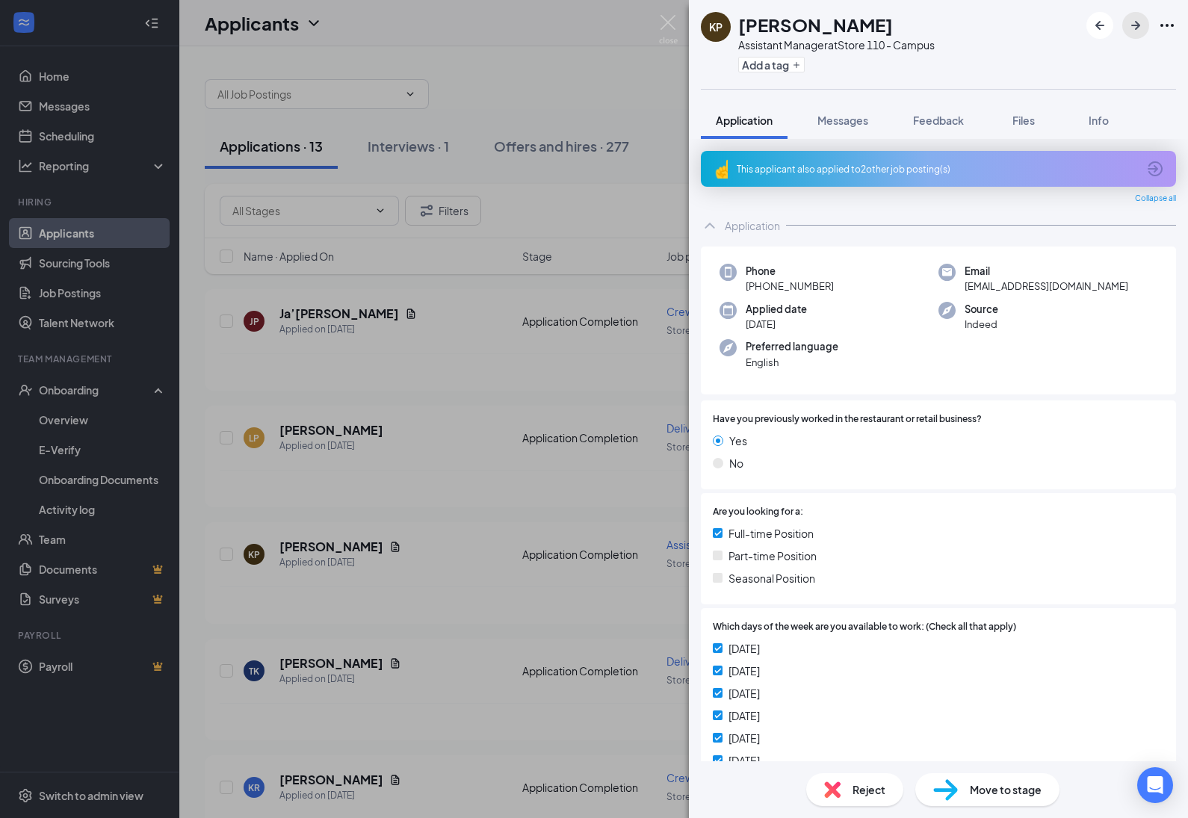
click at [1138, 26] on icon "ArrowRight" at bounding box center [1136, 25] width 9 height 9
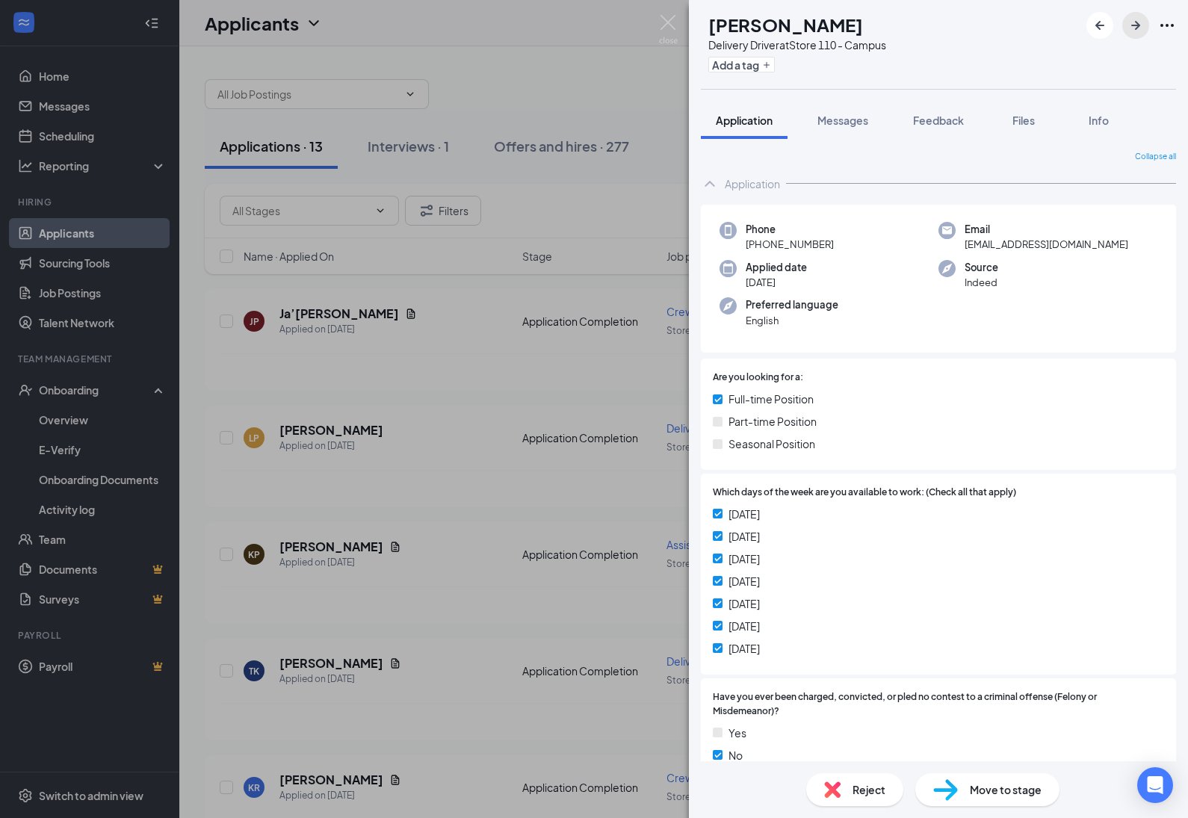
click at [1138, 21] on icon "ArrowRight" at bounding box center [1136, 25] width 18 height 18
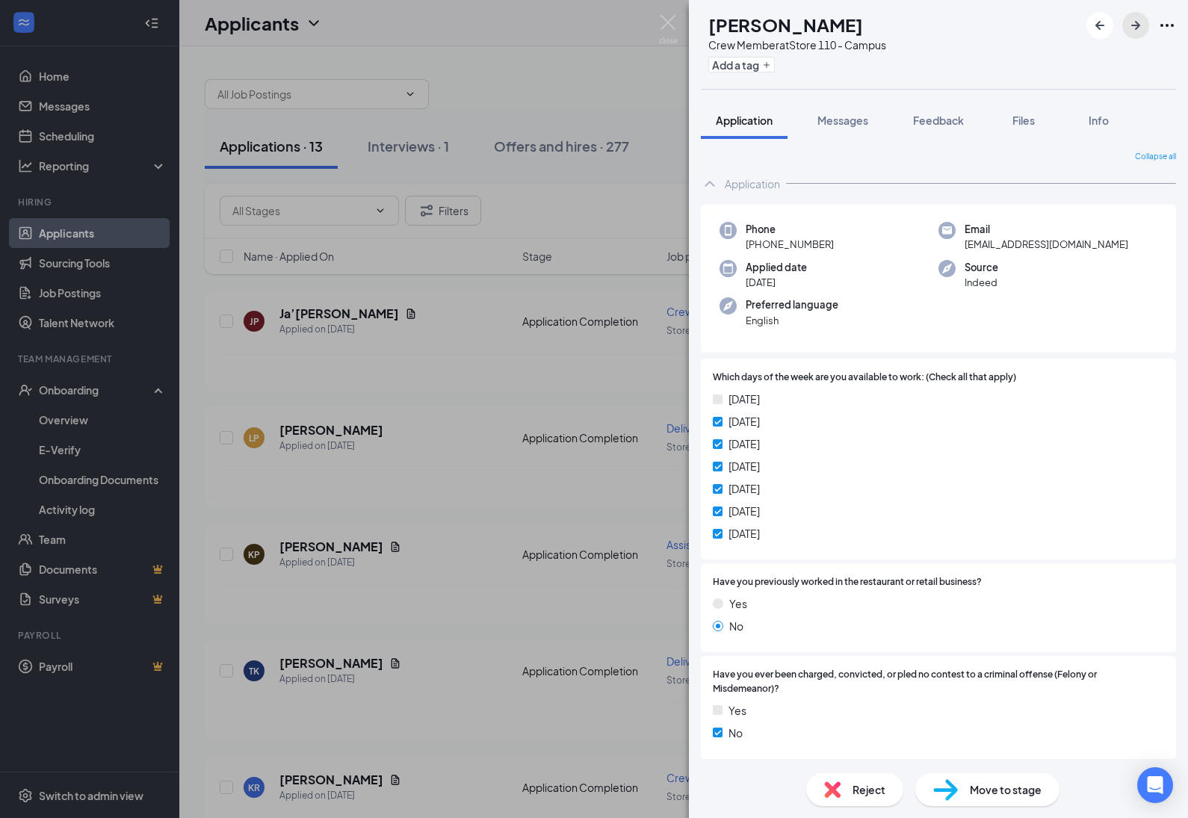
click at [1138, 21] on icon "ArrowRight" at bounding box center [1136, 25] width 18 height 18
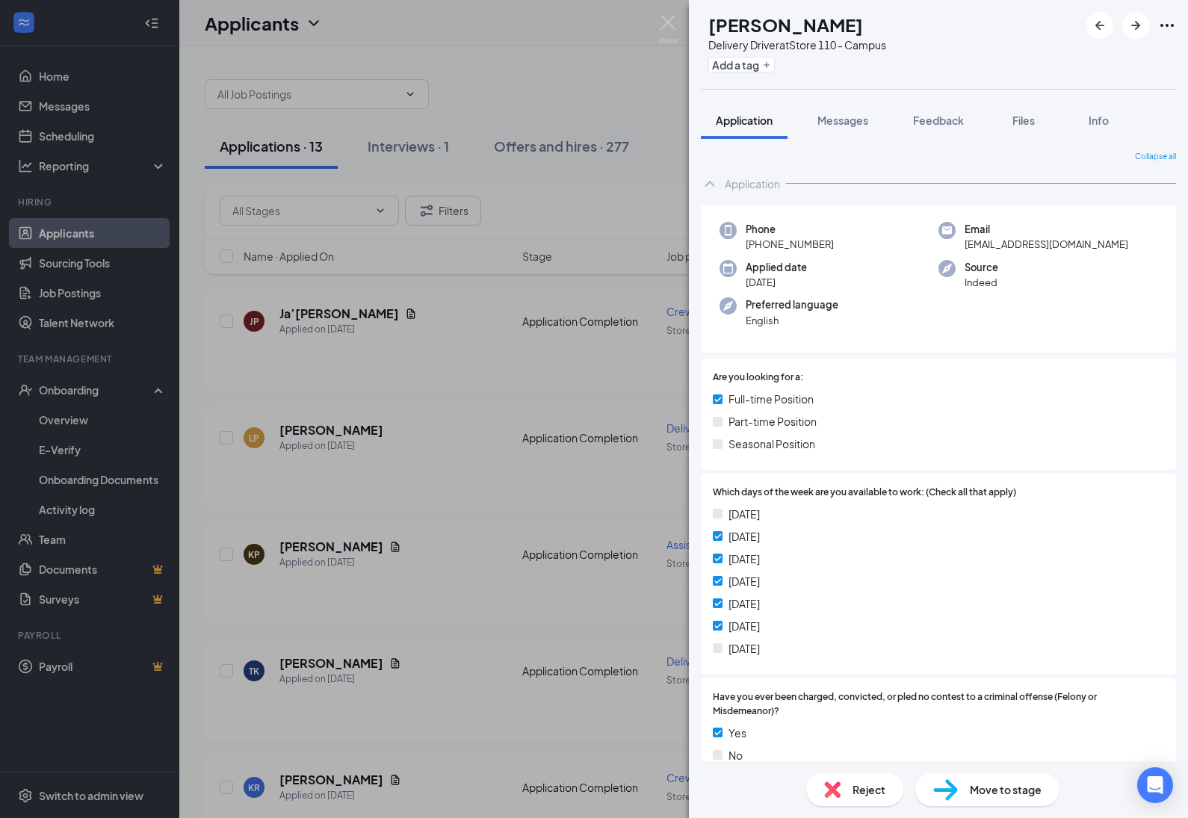
click at [862, 794] on span "Reject" at bounding box center [869, 790] width 33 height 16
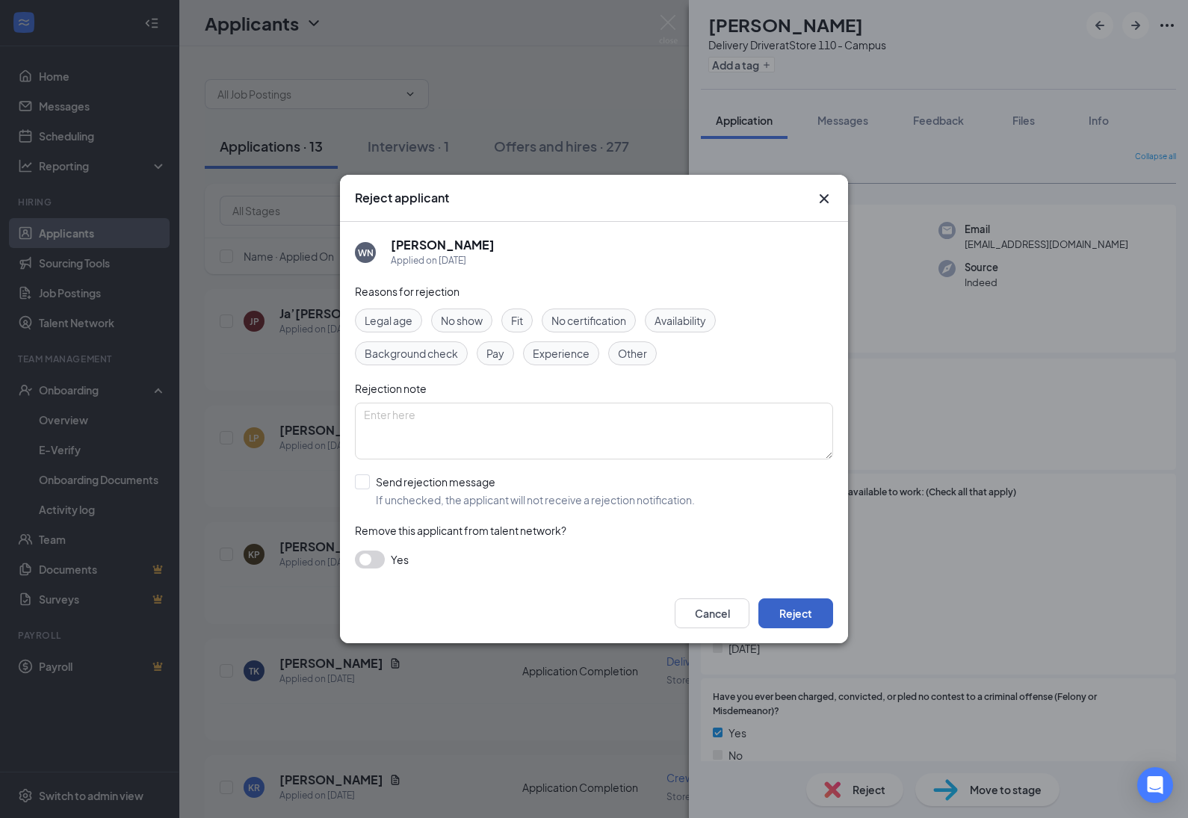
click at [800, 609] on button "Reject" at bounding box center [796, 614] width 75 height 30
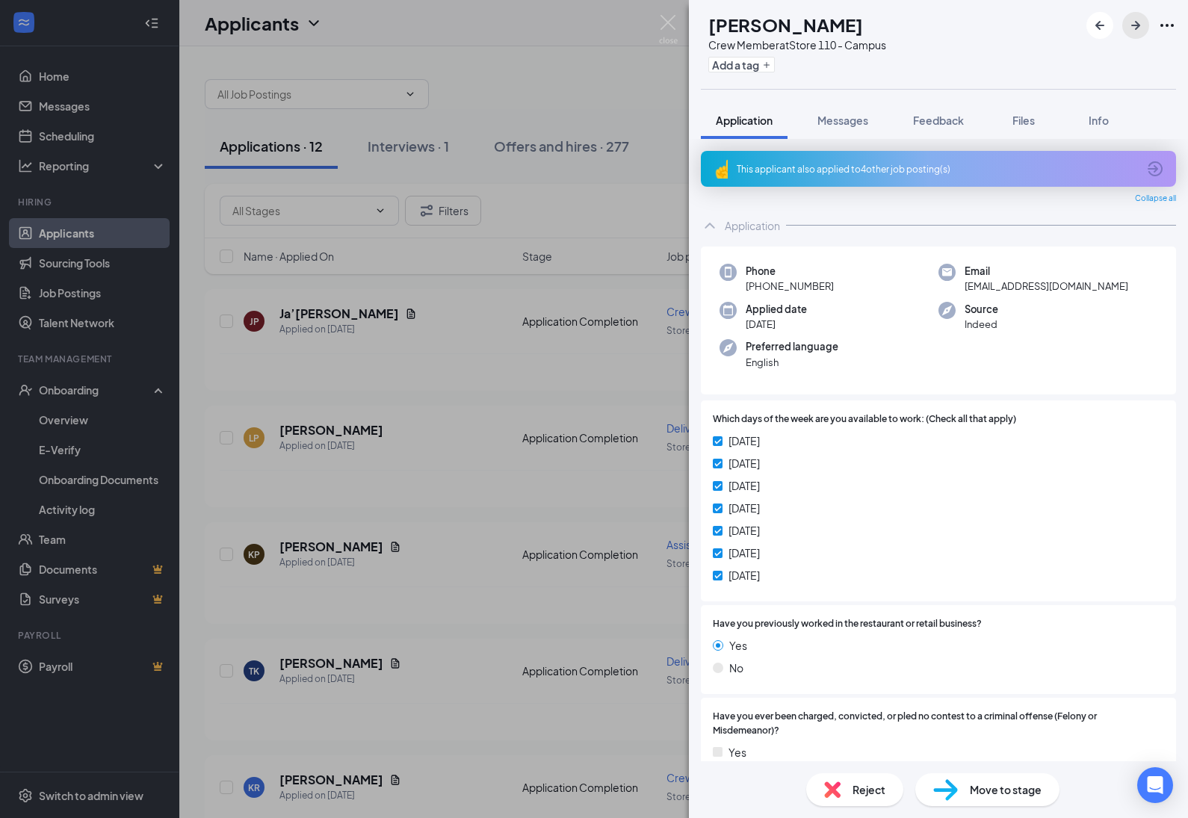
click at [1135, 26] on icon "ArrowRight" at bounding box center [1136, 25] width 9 height 9
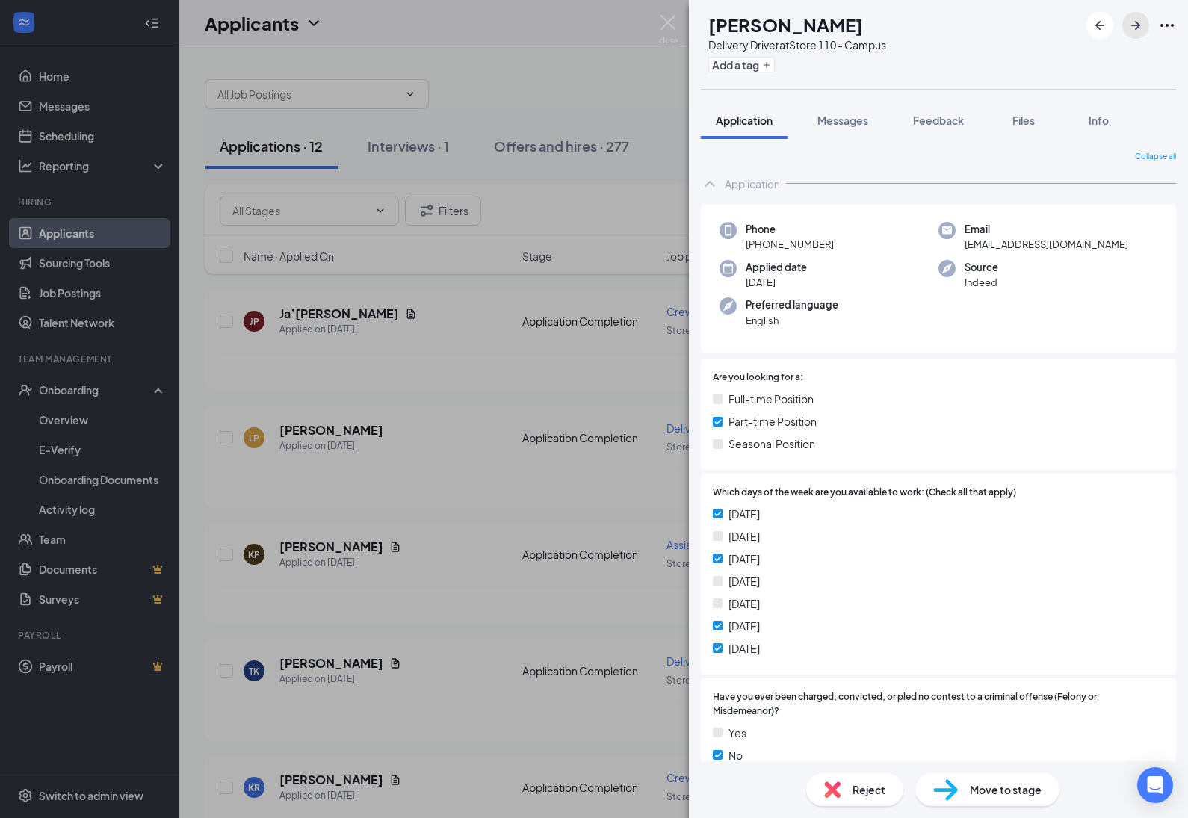
click at [1141, 25] on icon "ArrowRight" at bounding box center [1136, 25] width 18 height 18
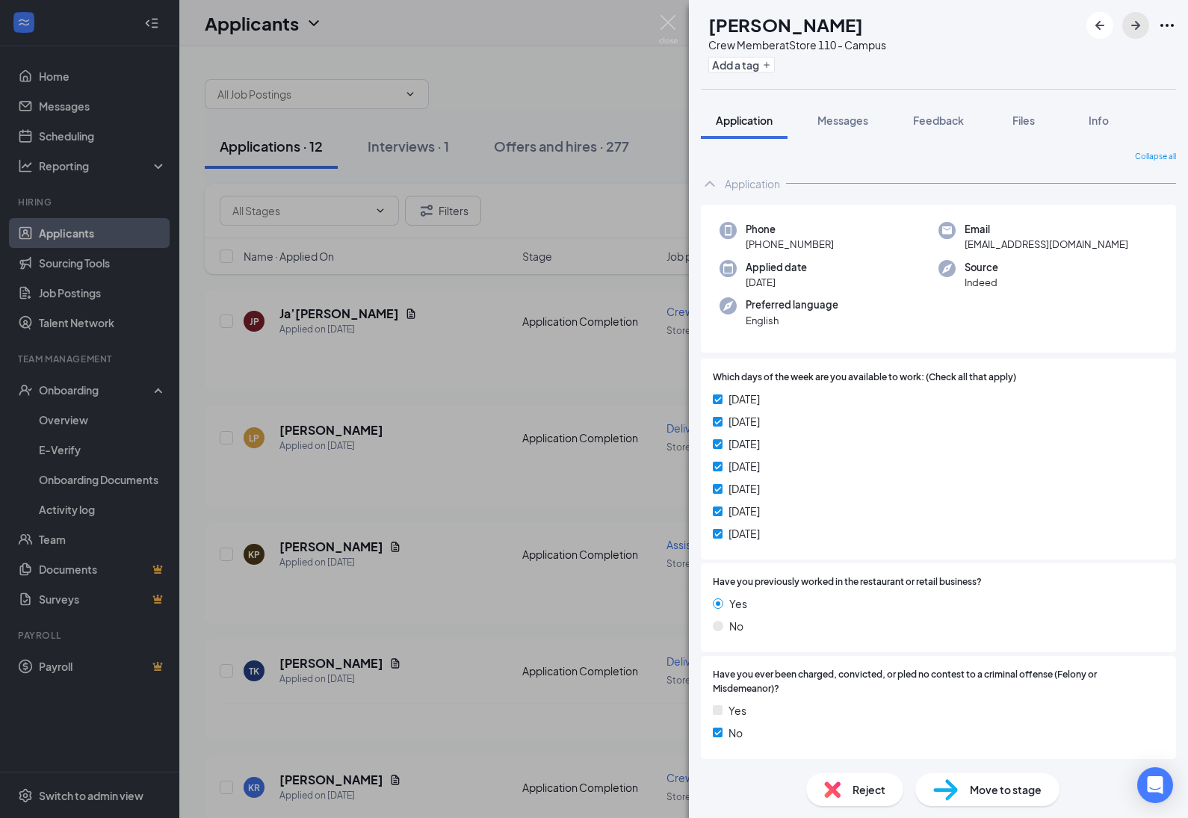
click at [1135, 24] on icon "ArrowRight" at bounding box center [1136, 25] width 18 height 18
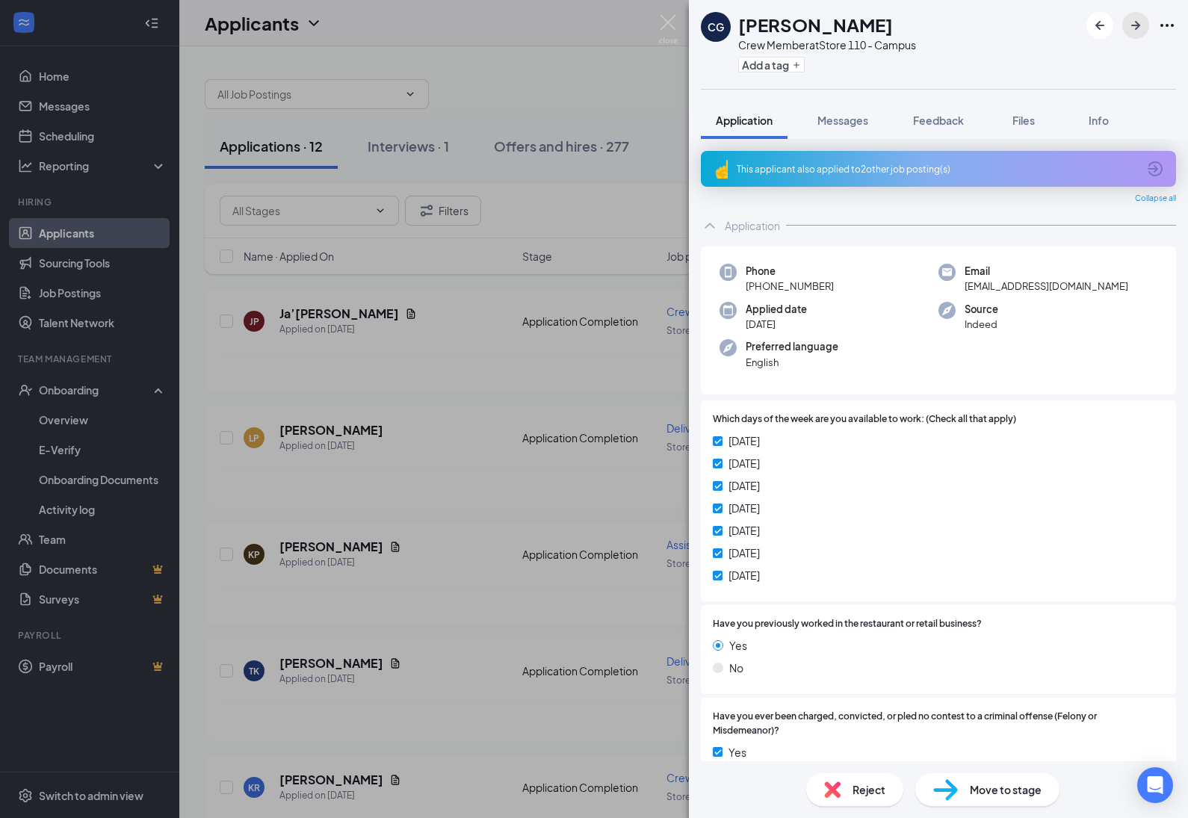
click at [1140, 21] on icon "ArrowRight" at bounding box center [1136, 25] width 18 height 18
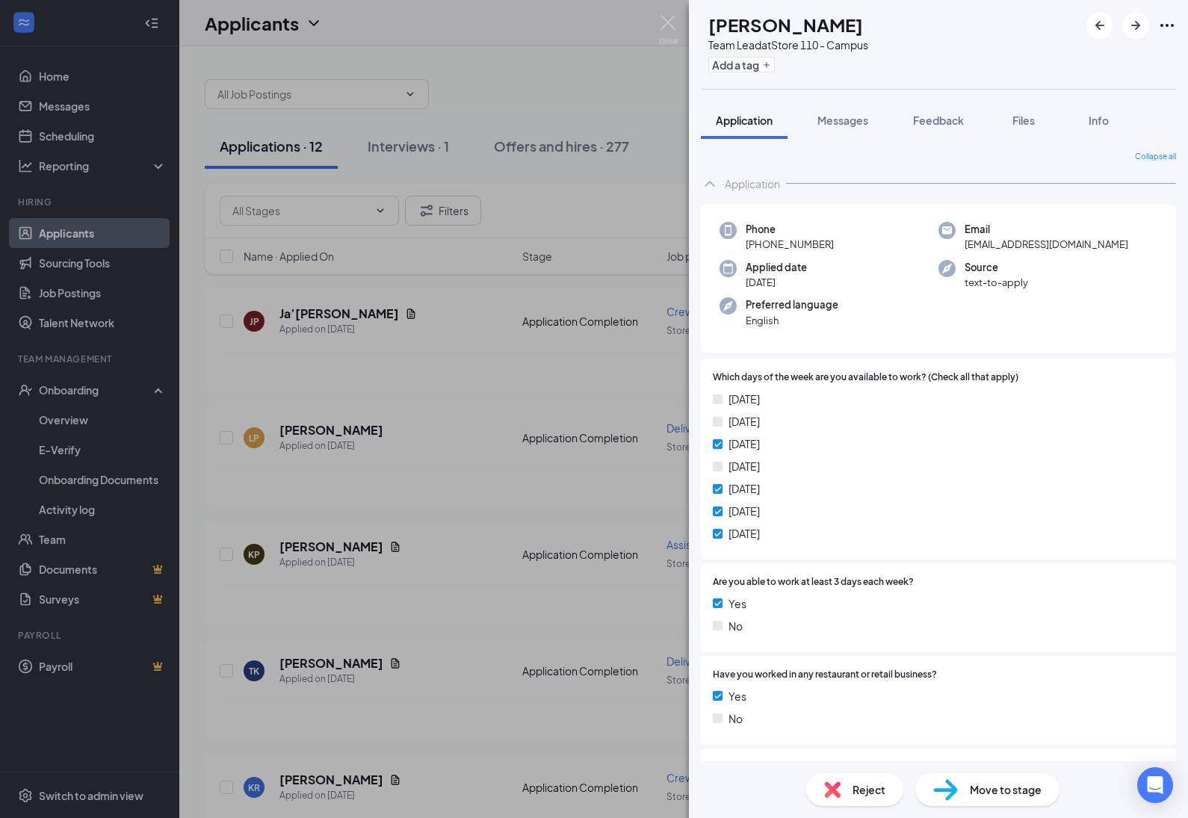
click at [880, 790] on span "Reject" at bounding box center [869, 790] width 33 height 16
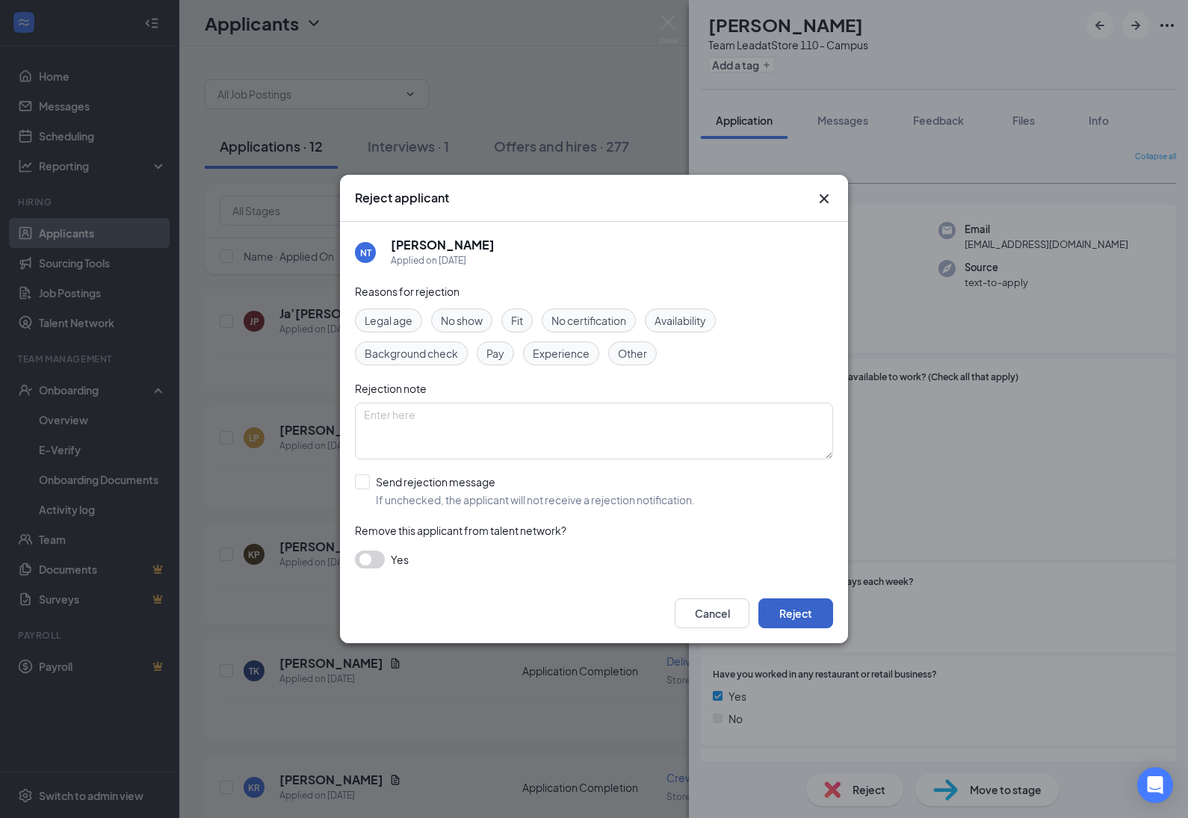
click at [815, 610] on button "Reject" at bounding box center [796, 614] width 75 height 30
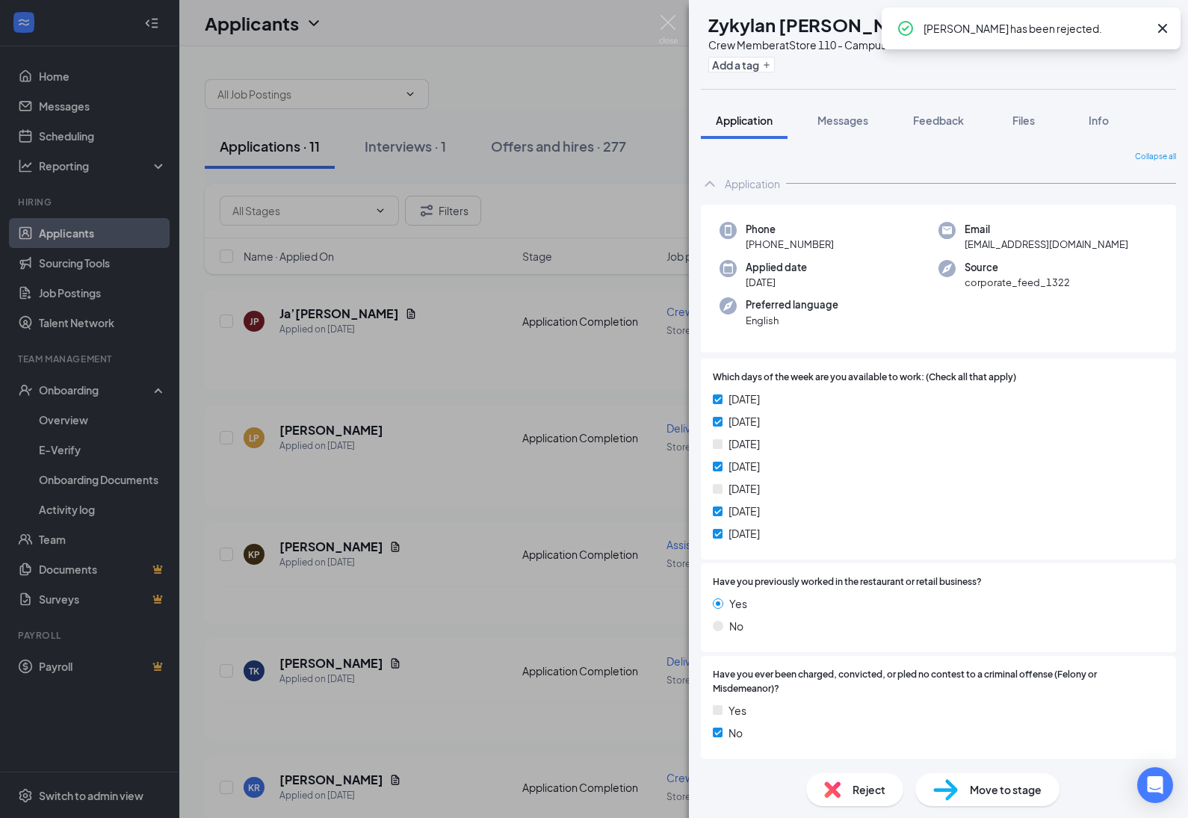
click at [1166, 27] on icon "Cross" at bounding box center [1163, 28] width 18 height 18
click at [1131, 25] on icon "ArrowRight" at bounding box center [1136, 25] width 18 height 18
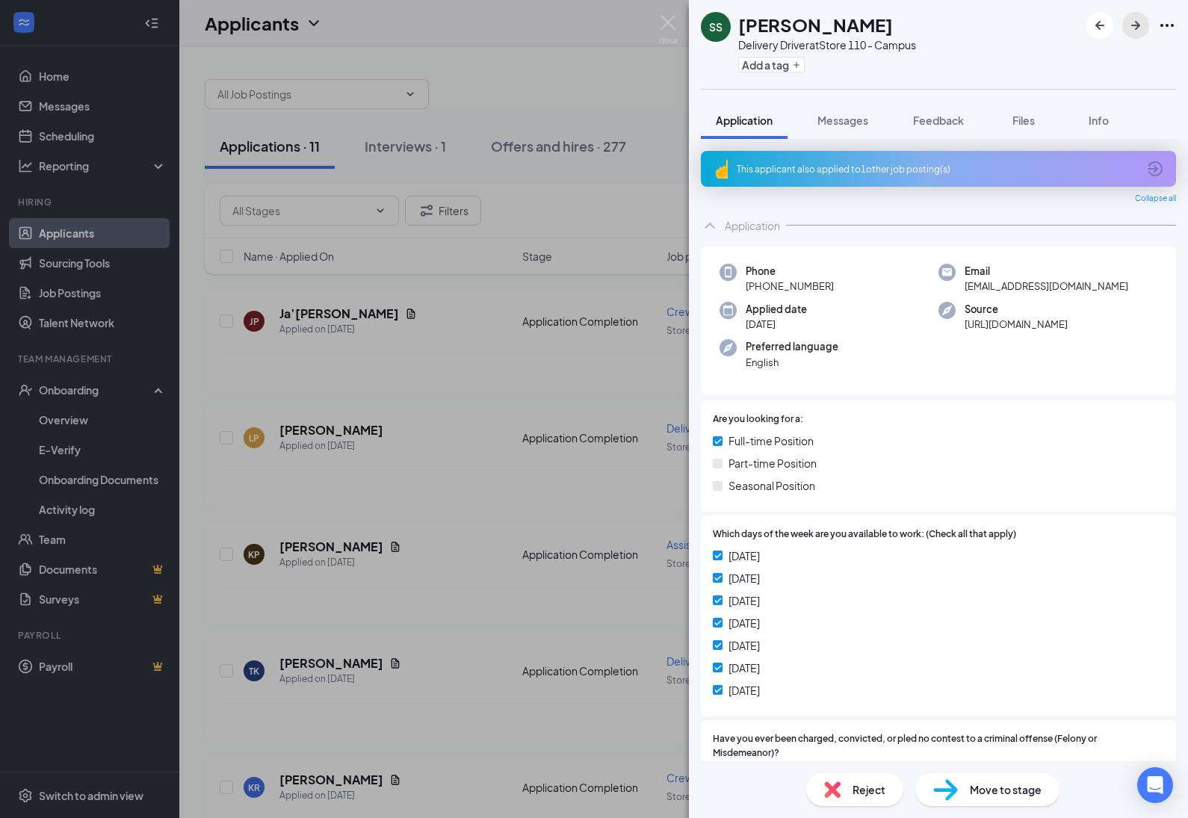
click at [1134, 26] on icon "ArrowRight" at bounding box center [1136, 25] width 9 height 9
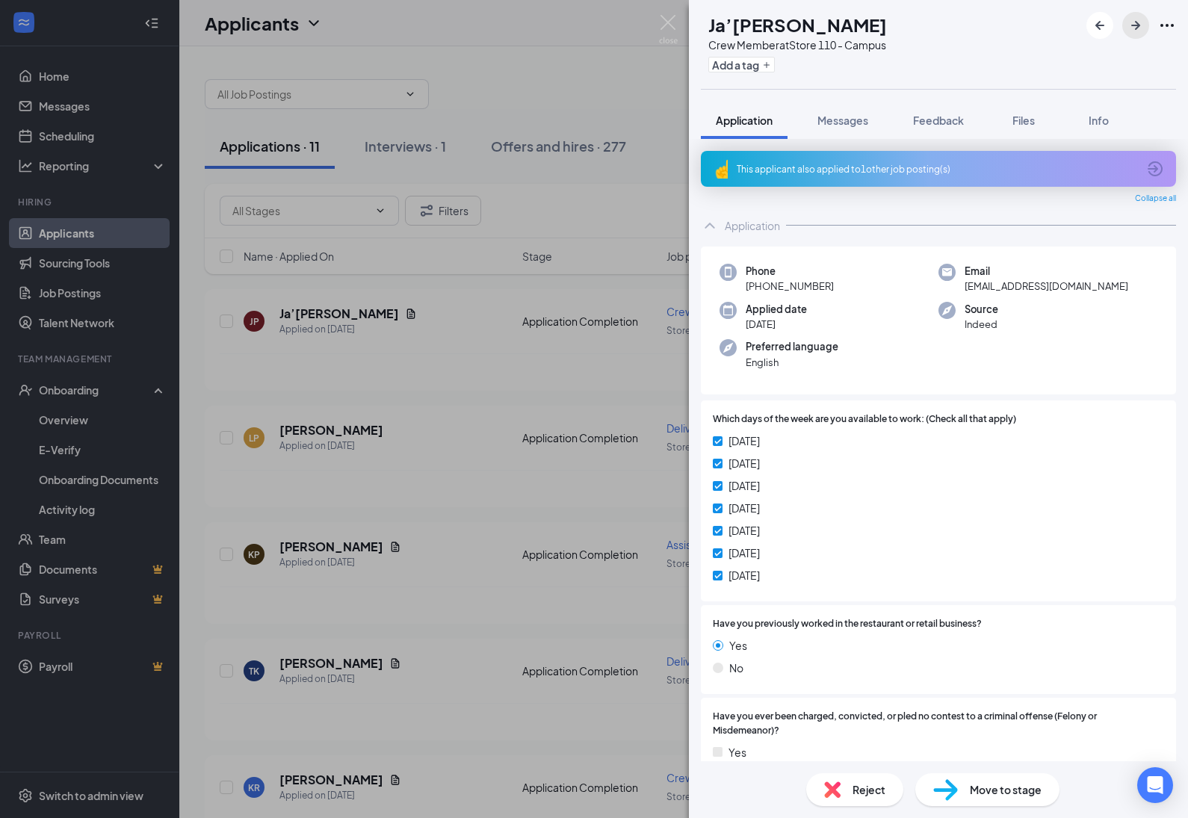
click at [1134, 16] on icon "ArrowRight" at bounding box center [1136, 25] width 18 height 18
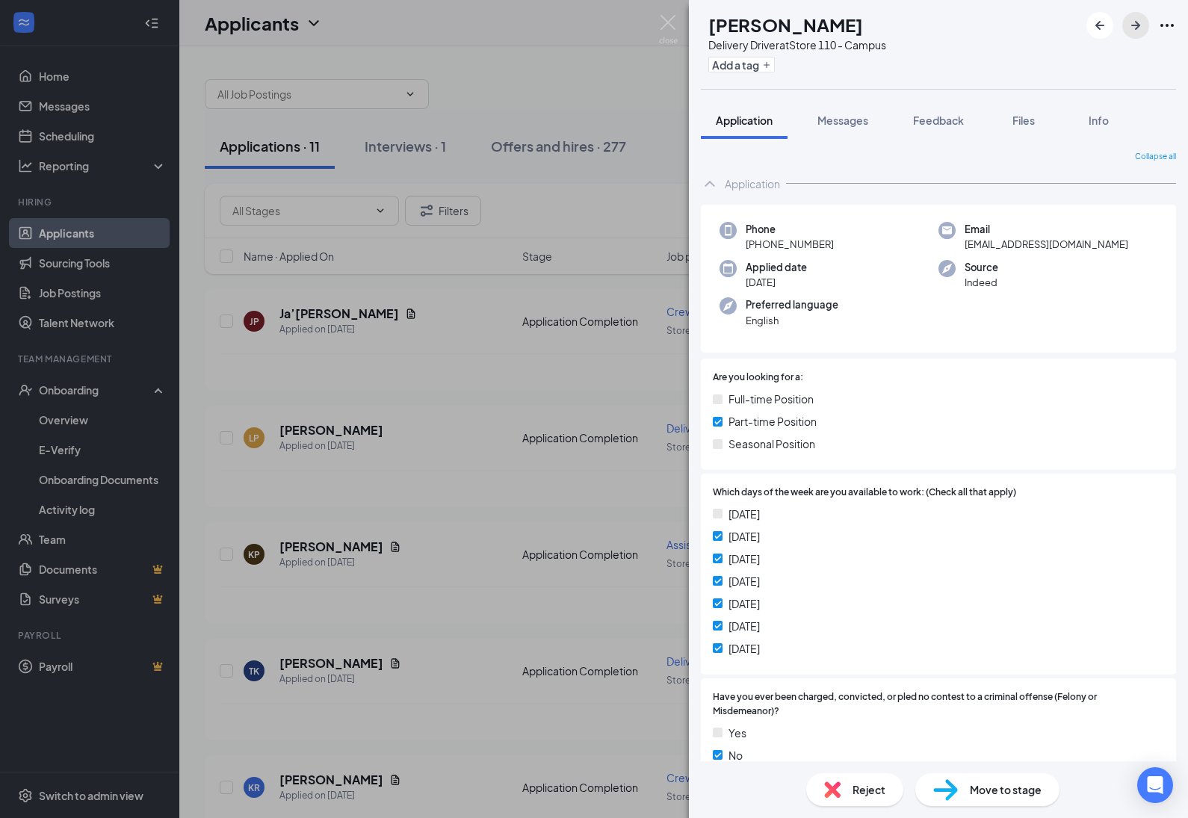
click at [1140, 19] on icon "ArrowRight" at bounding box center [1136, 25] width 18 height 18
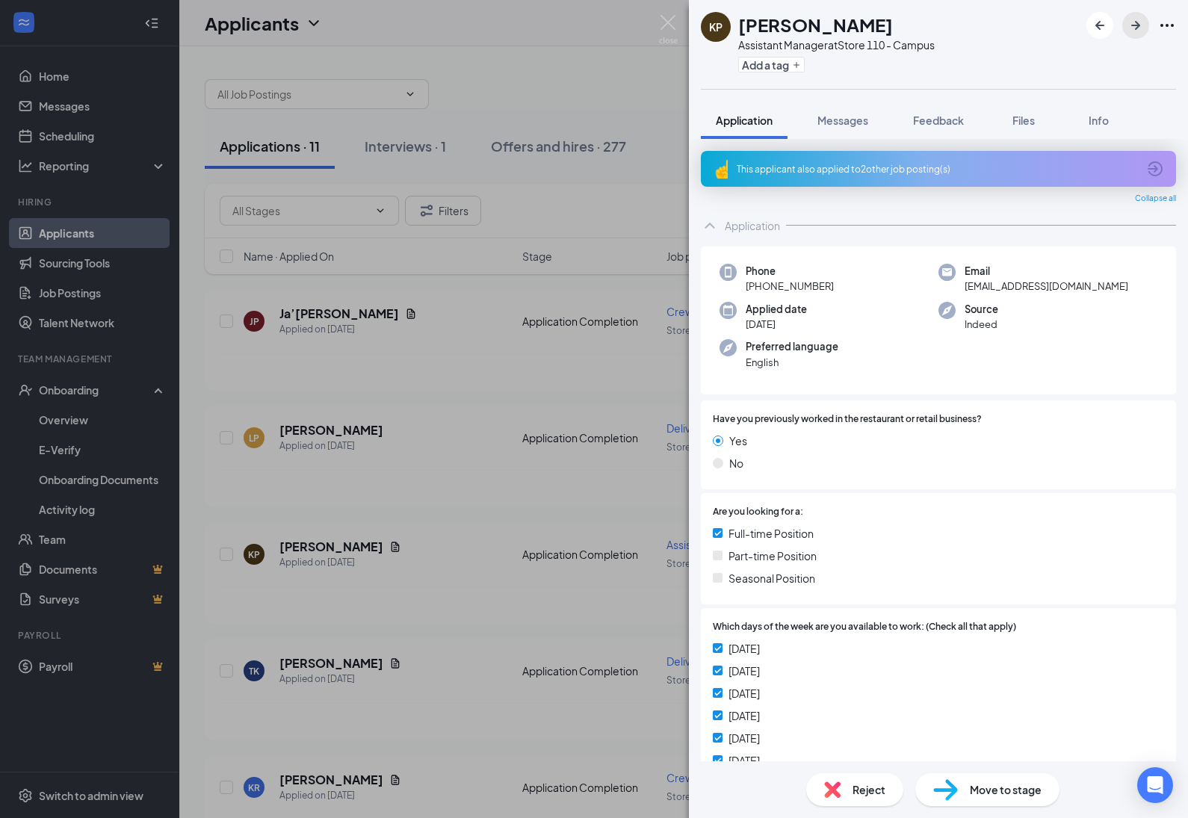
click at [1140, 24] on icon "ArrowRight" at bounding box center [1136, 25] width 18 height 18
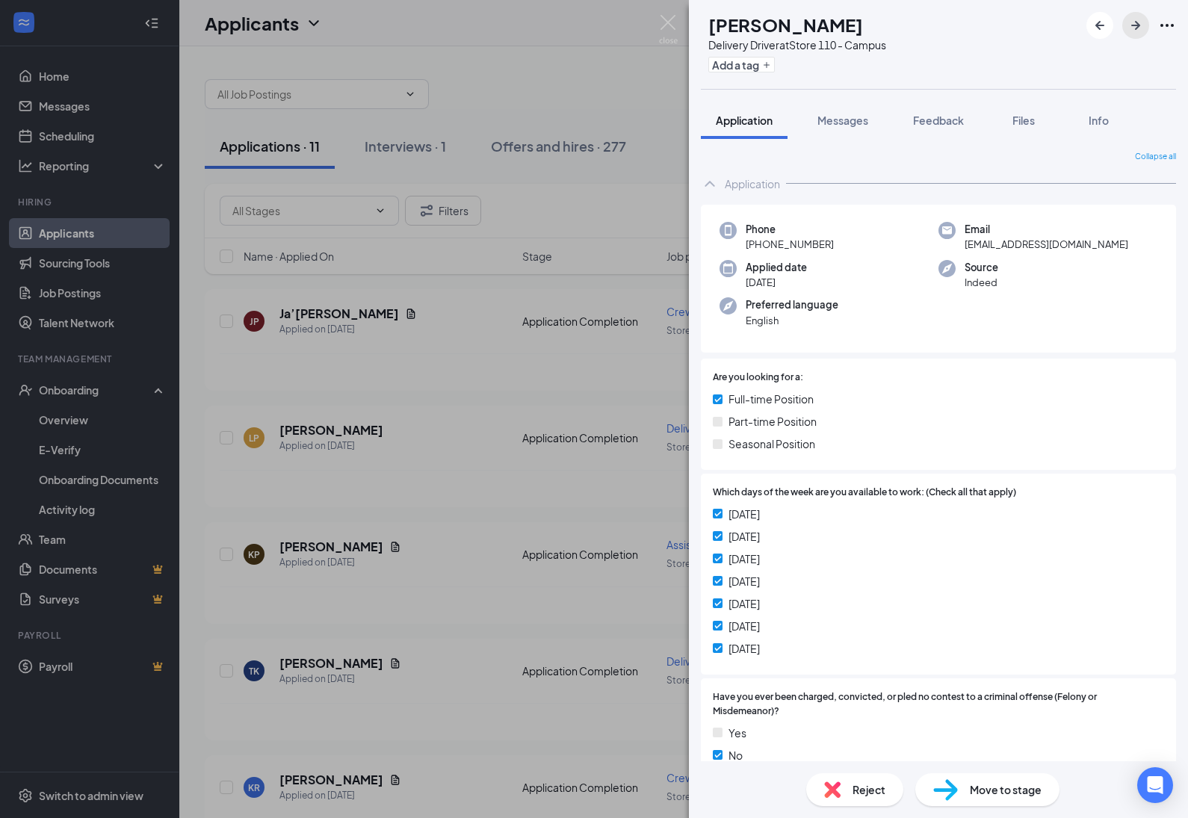
click at [1140, 24] on icon "ArrowRight" at bounding box center [1136, 25] width 18 height 18
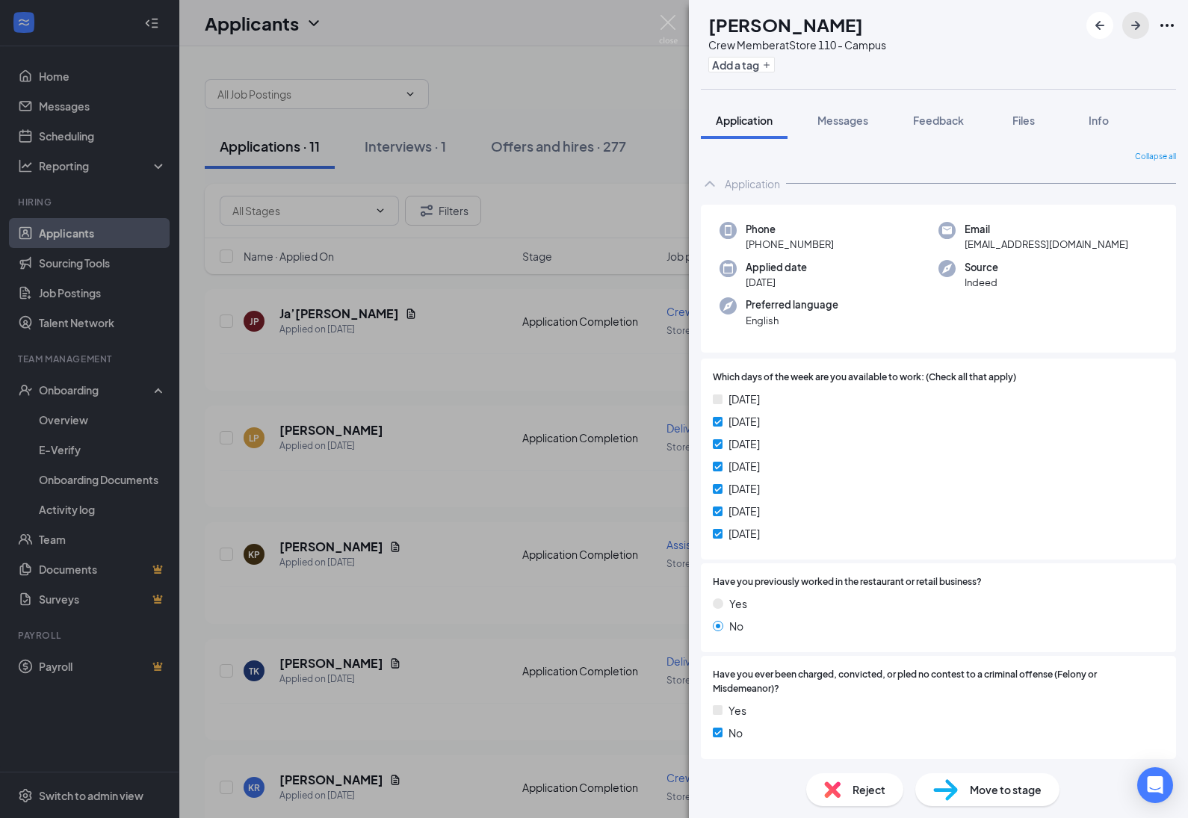
click at [1140, 24] on icon "ArrowRight" at bounding box center [1136, 25] width 18 height 18
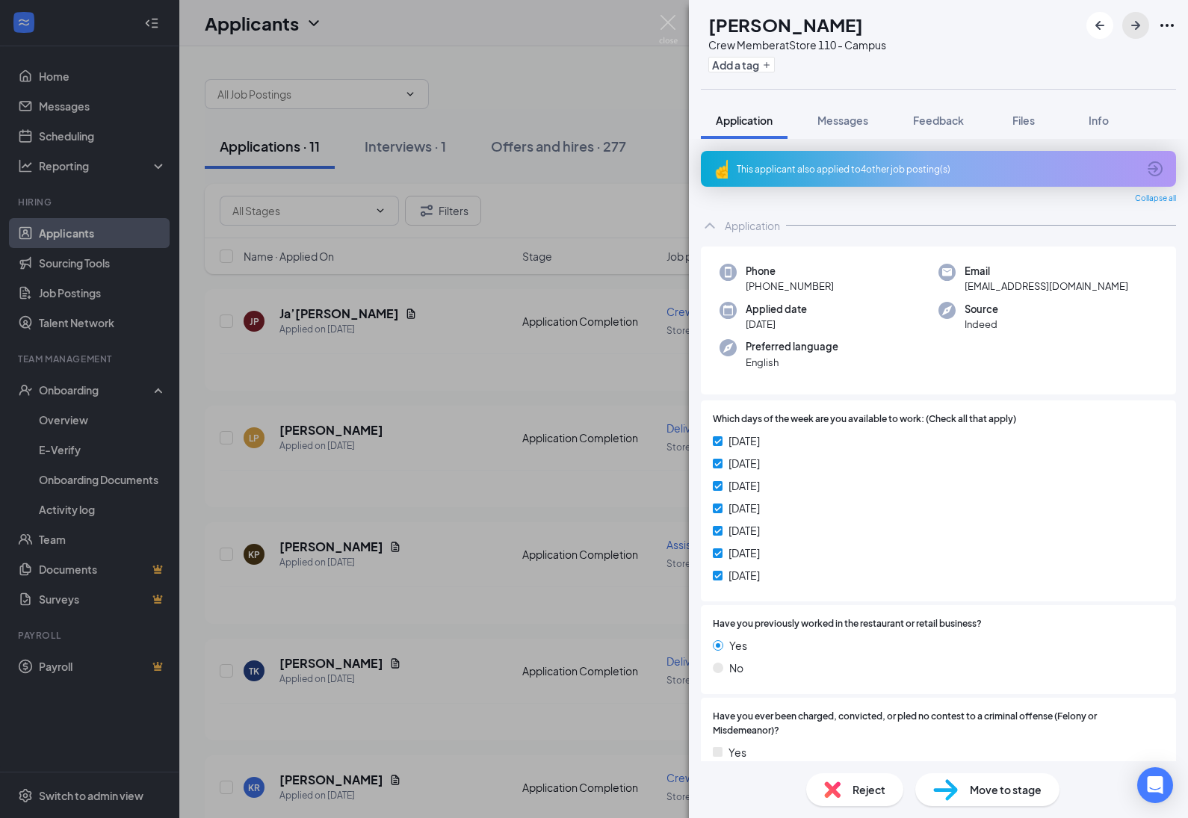
click at [1140, 24] on icon "ArrowRight" at bounding box center [1136, 25] width 18 height 18
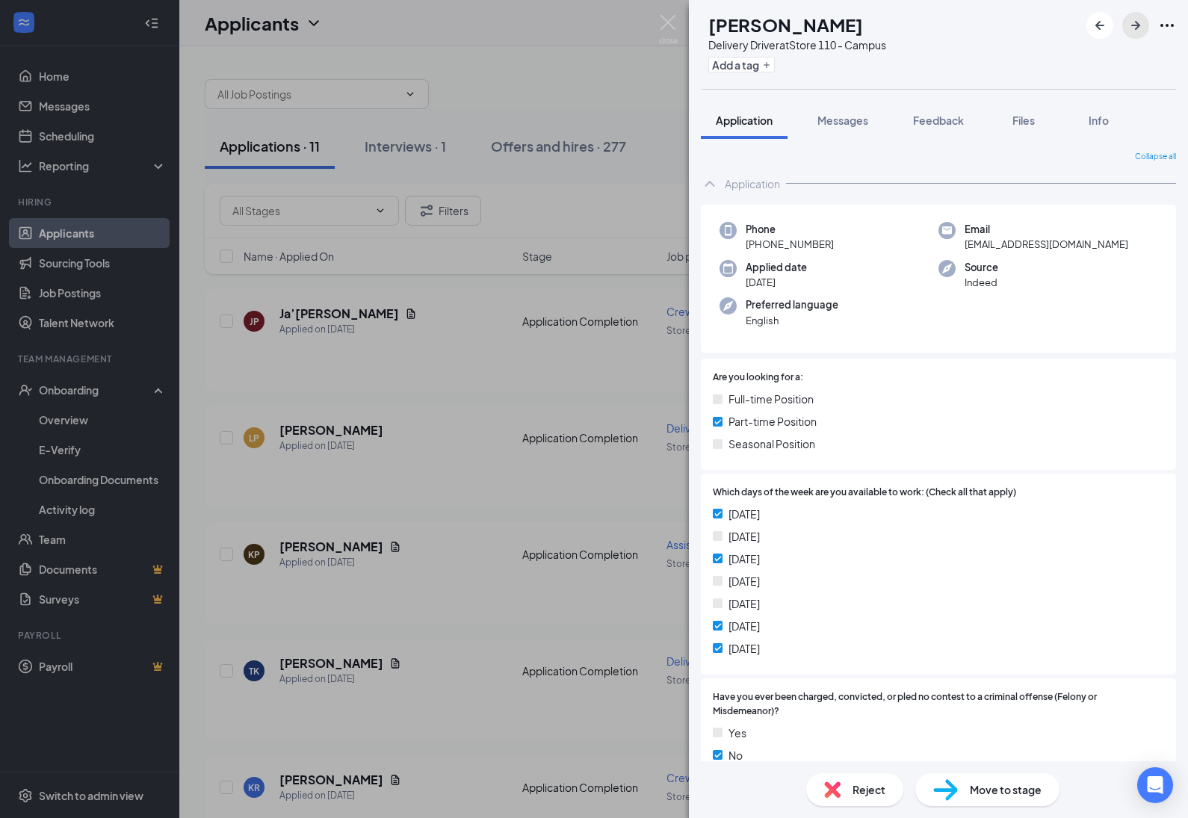
click at [1140, 24] on icon "ArrowRight" at bounding box center [1136, 25] width 18 height 18
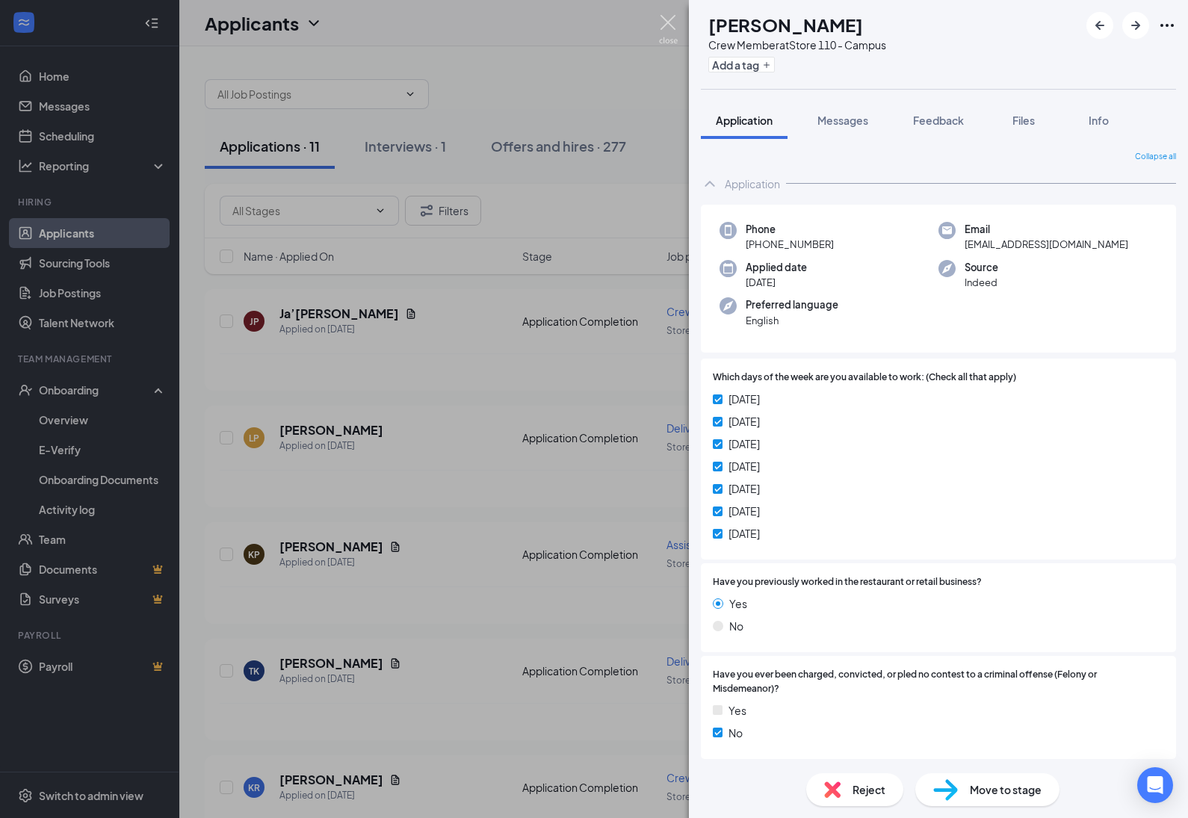
click at [673, 17] on img at bounding box center [668, 29] width 19 height 29
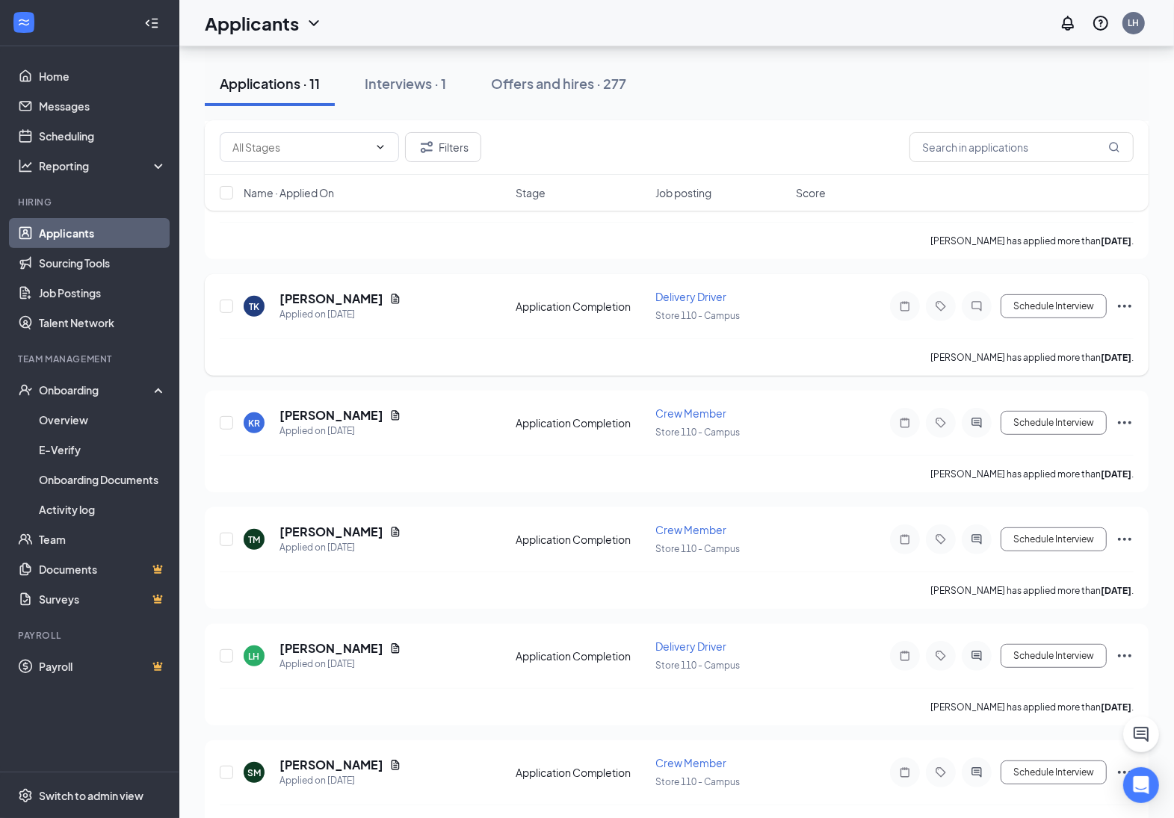
scroll to position [374, 0]
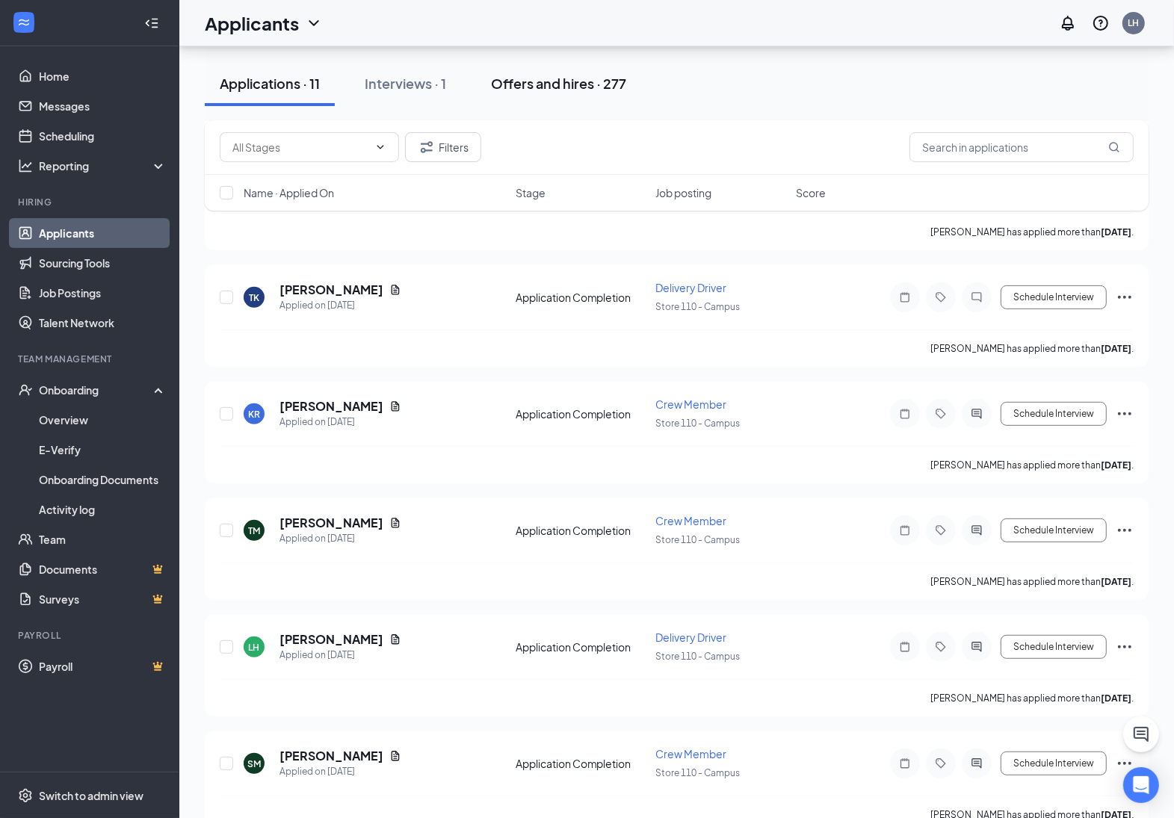
click at [585, 69] on button "Offers and hires · 277" at bounding box center [558, 83] width 165 height 45
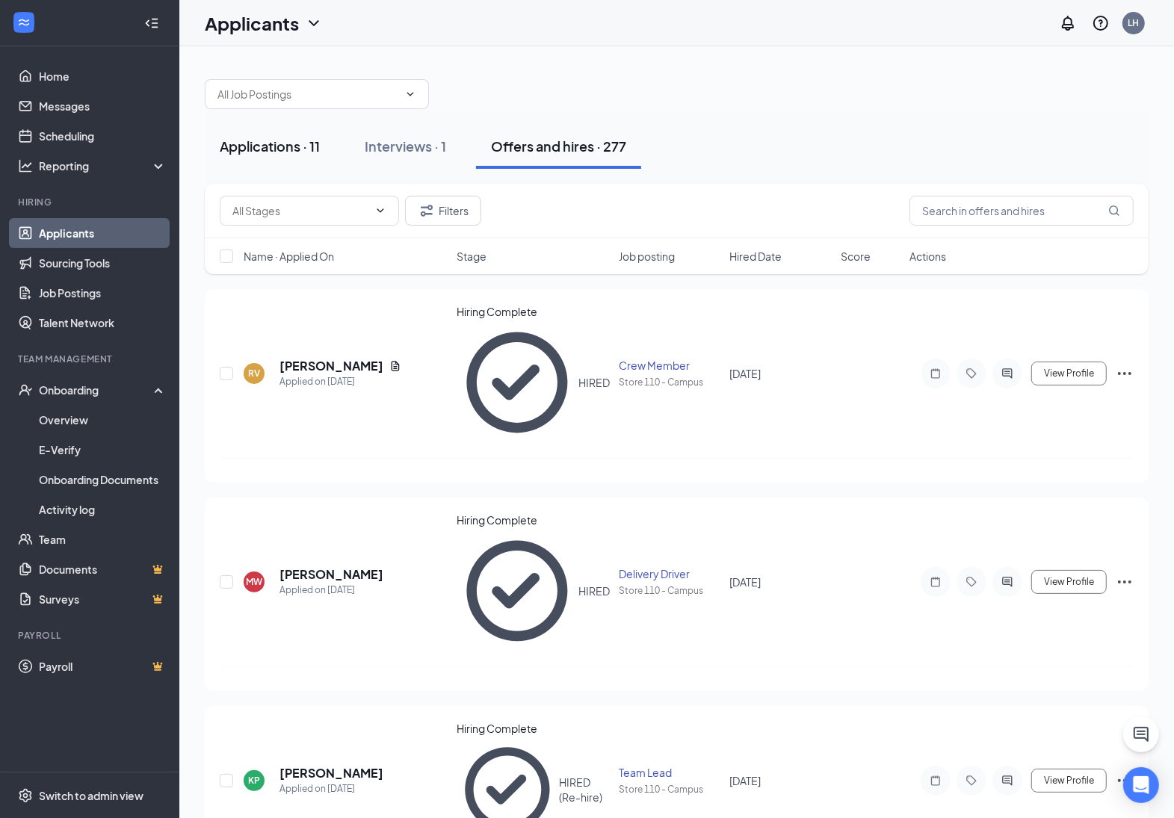
click at [303, 155] on button "Applications · 11" at bounding box center [270, 146] width 130 height 45
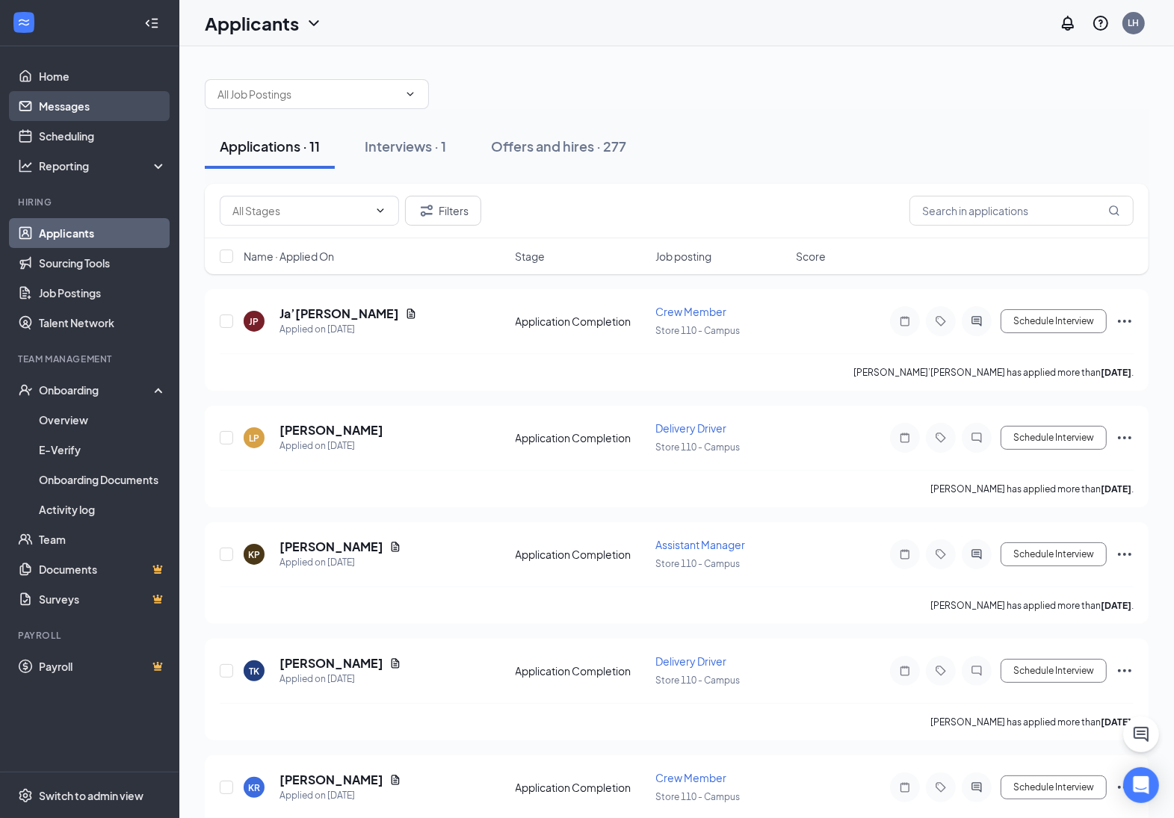
click at [78, 117] on link "Messages" at bounding box center [103, 106] width 128 height 30
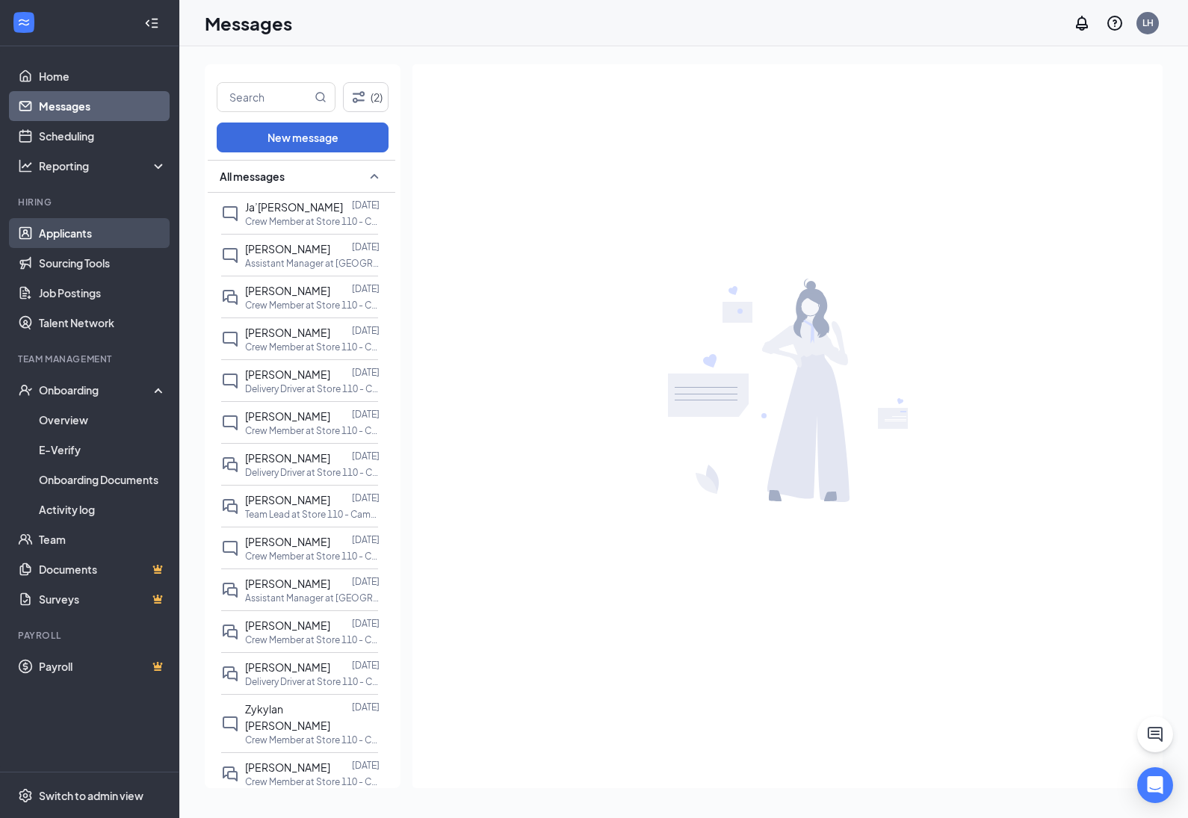
click at [82, 234] on link "Applicants" at bounding box center [103, 233] width 128 height 30
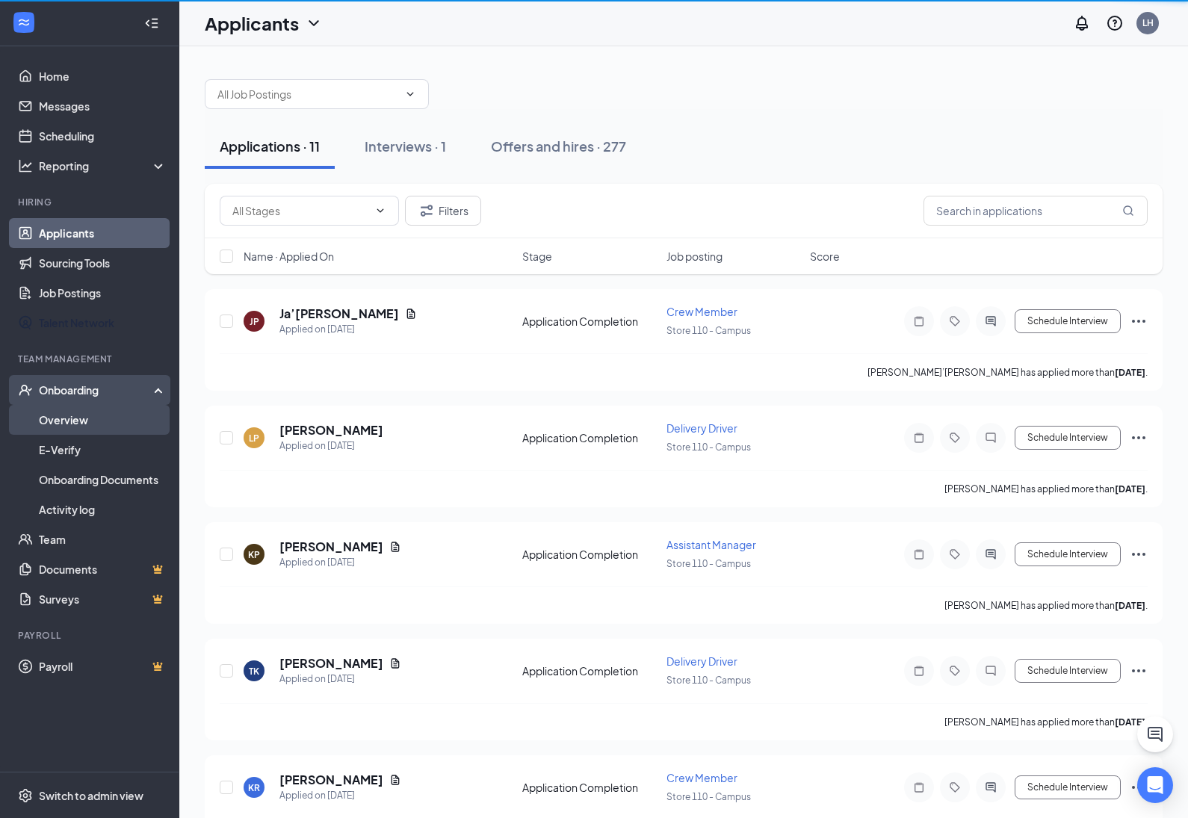
click at [99, 420] on link "Overview" at bounding box center [103, 420] width 128 height 30
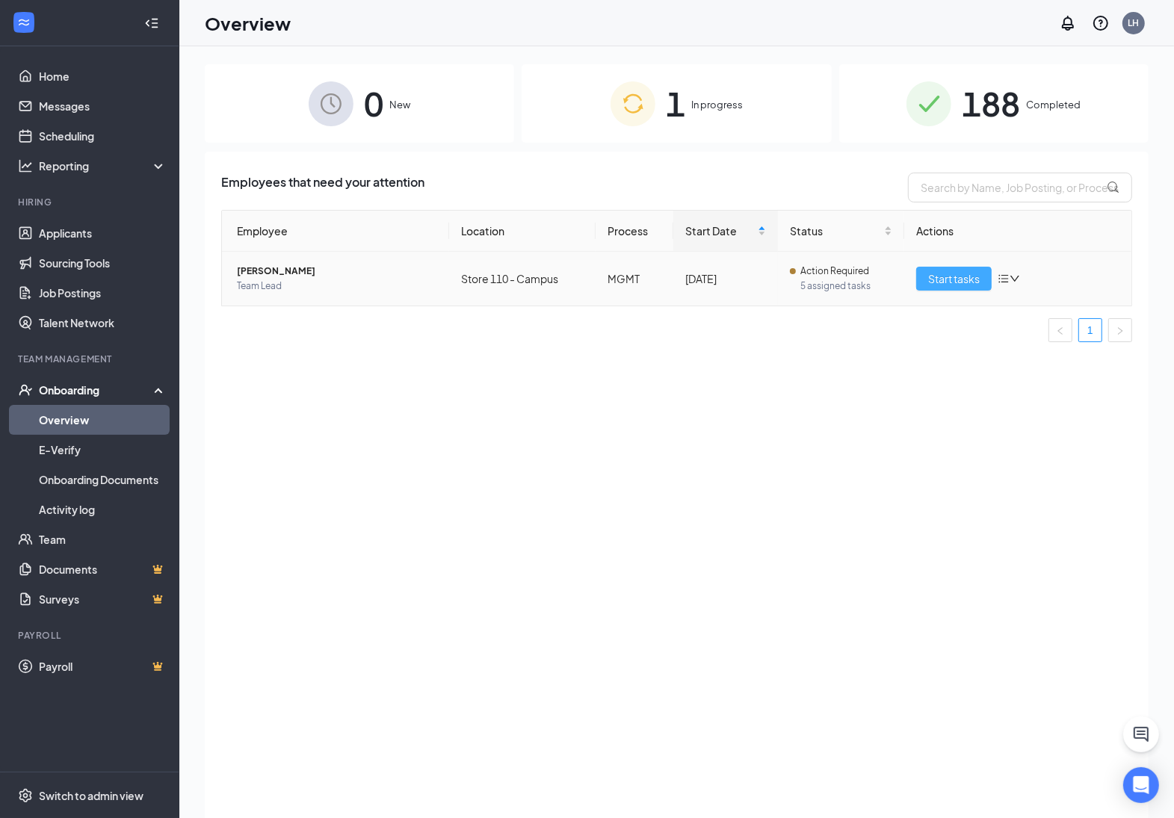
click at [953, 290] on button "Start tasks" at bounding box center [953, 279] width 75 height 24
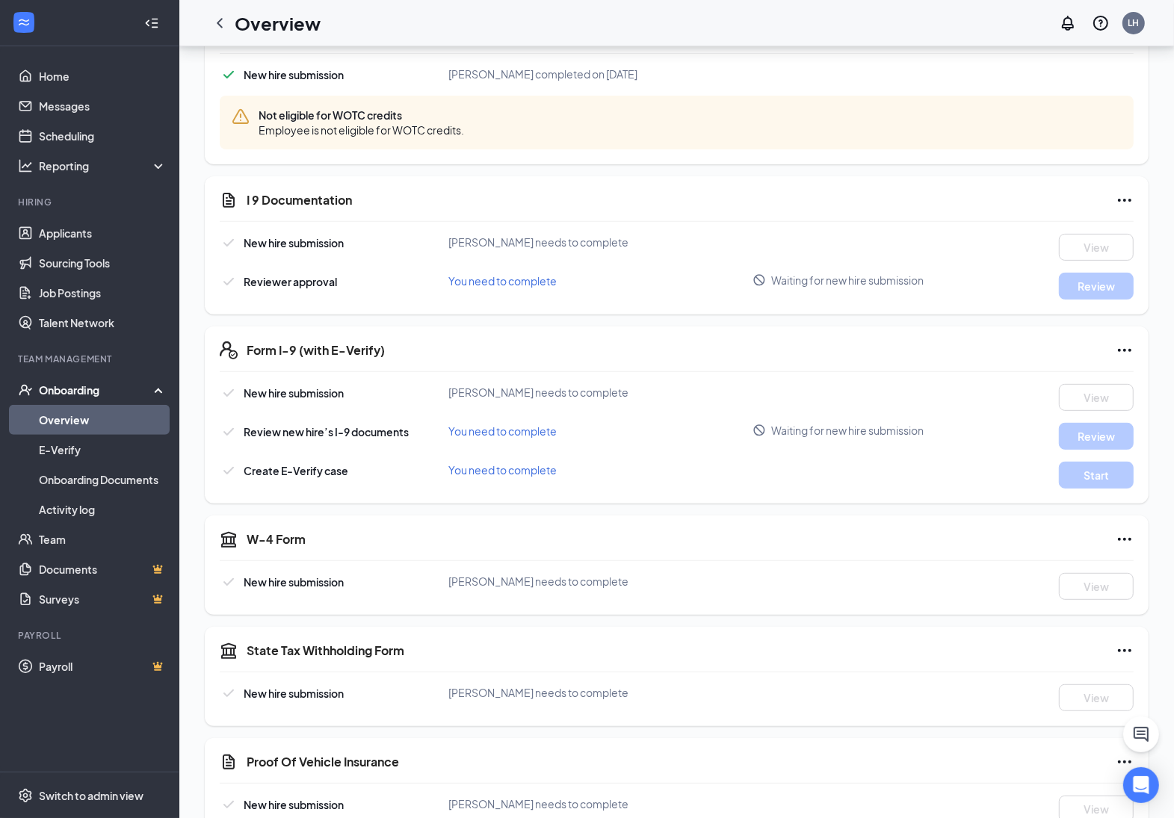
scroll to position [374, 0]
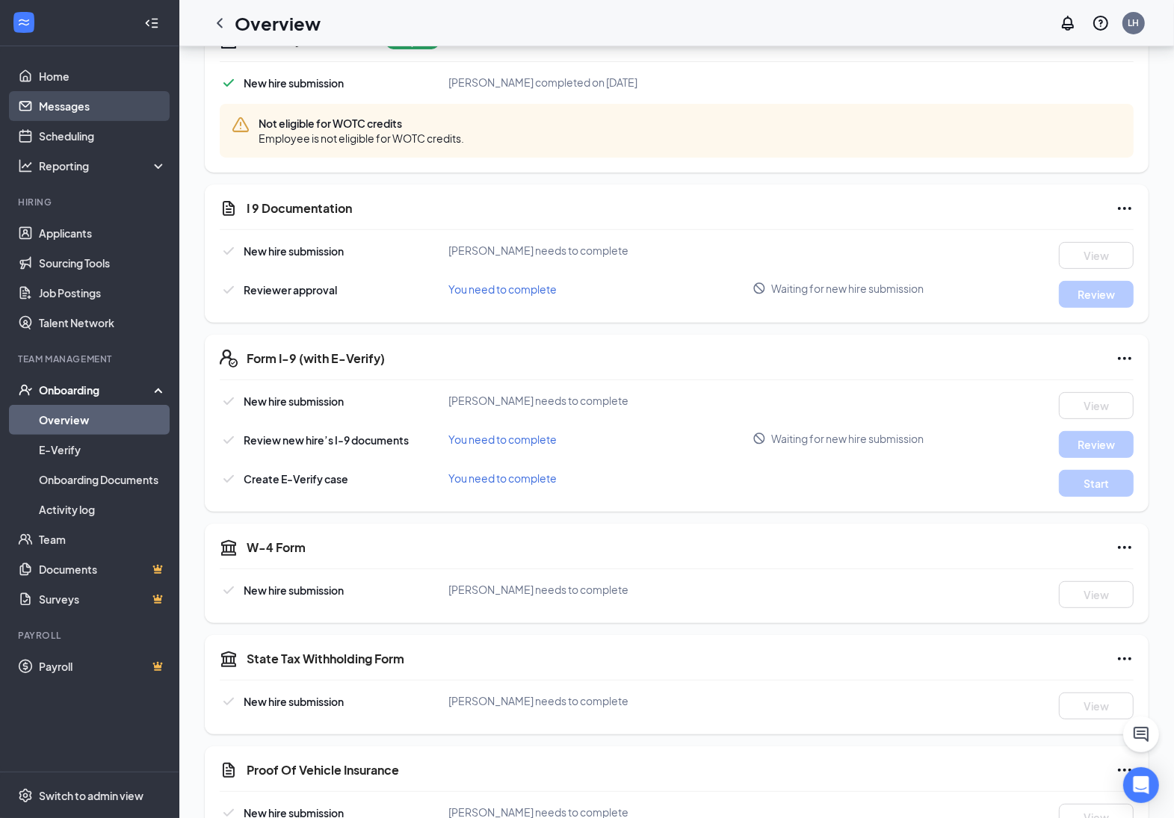
click at [72, 114] on link "Messages" at bounding box center [103, 106] width 128 height 30
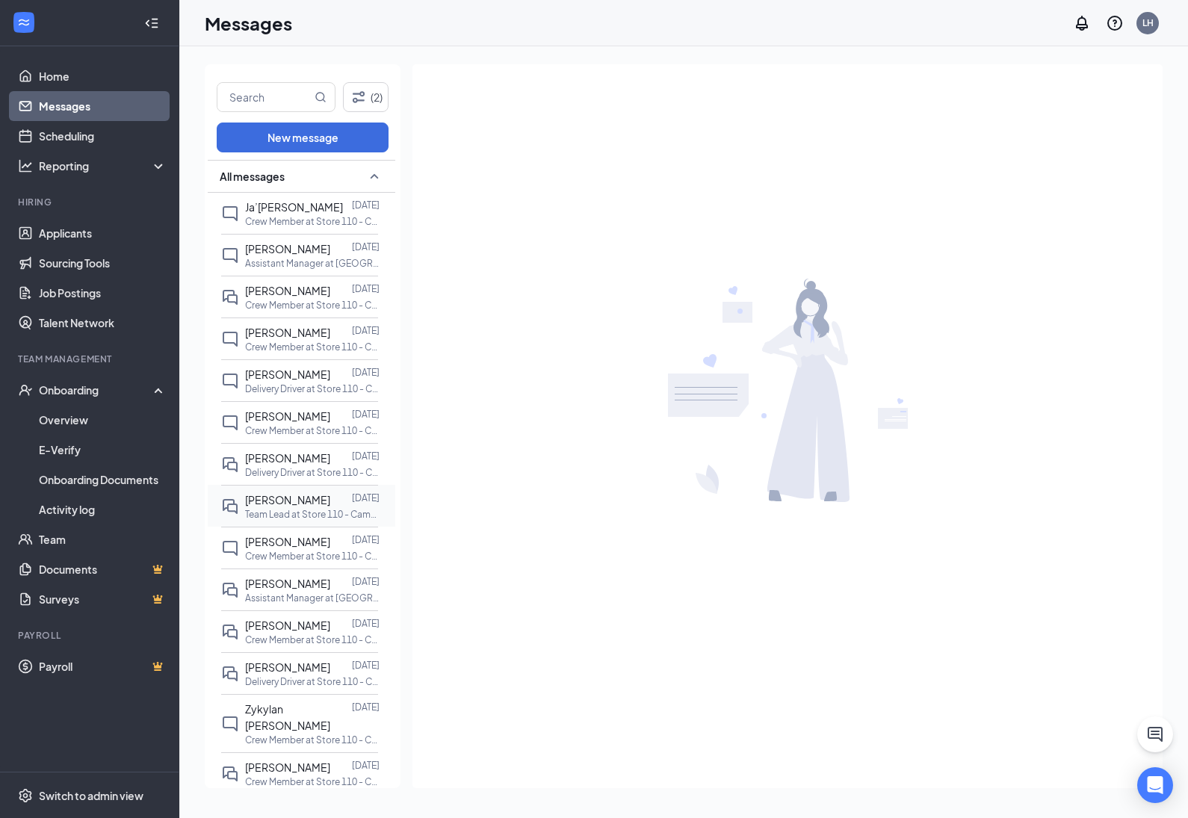
click at [306, 505] on span "[PERSON_NAME]" at bounding box center [287, 499] width 85 height 13
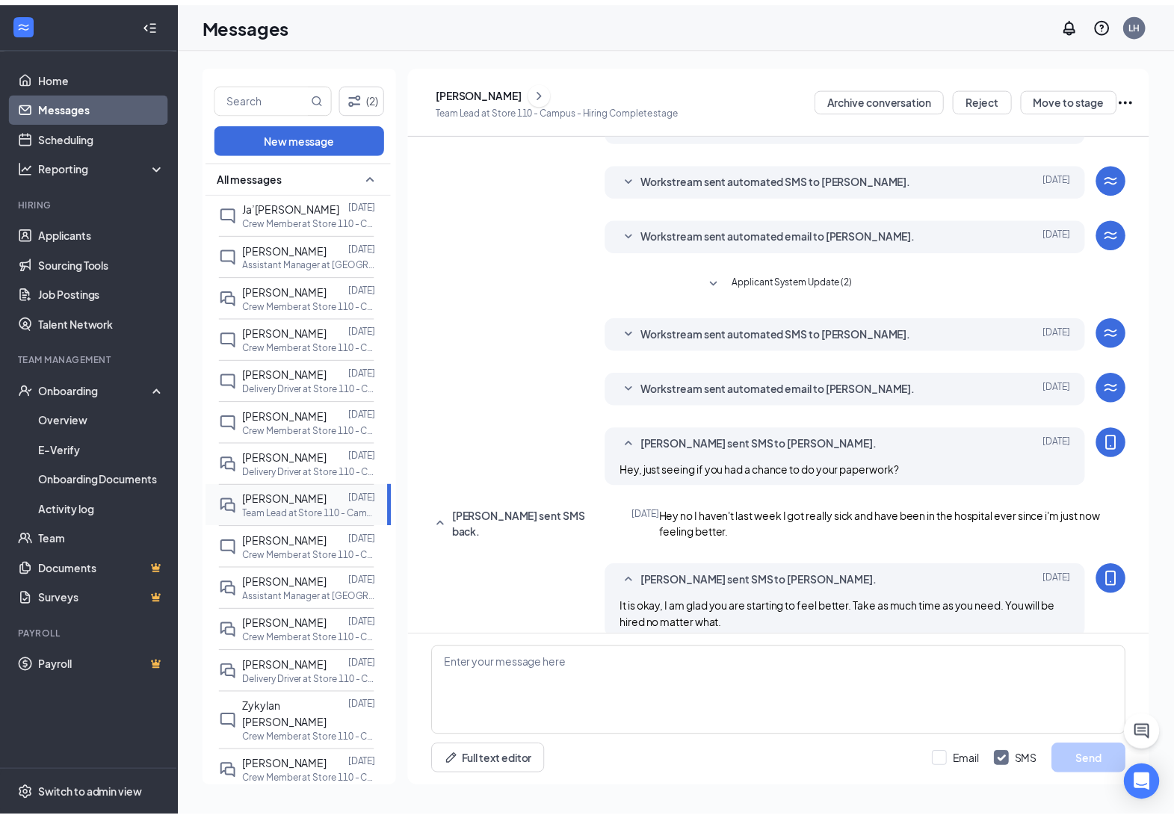
scroll to position [183, 0]
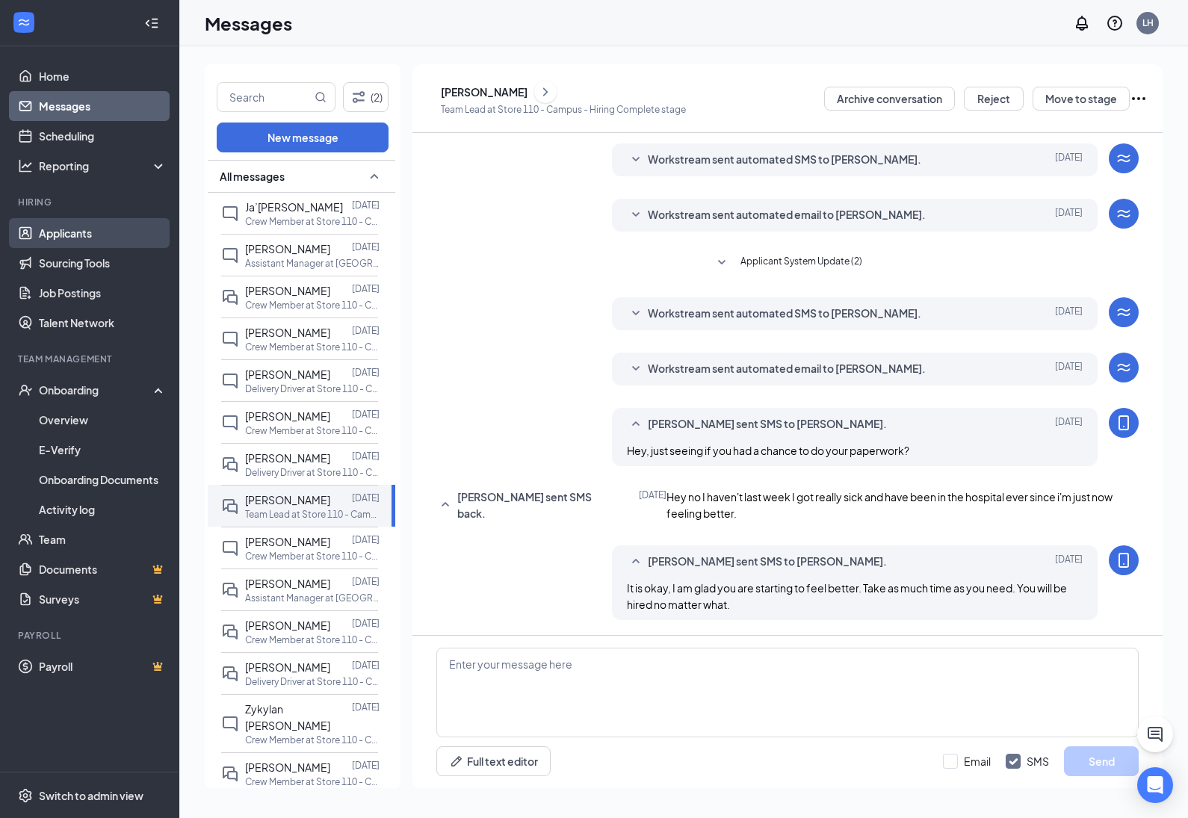
click at [39, 233] on link "Applicants" at bounding box center [103, 233] width 128 height 30
